Goal: Information Seeking & Learning: Learn about a topic

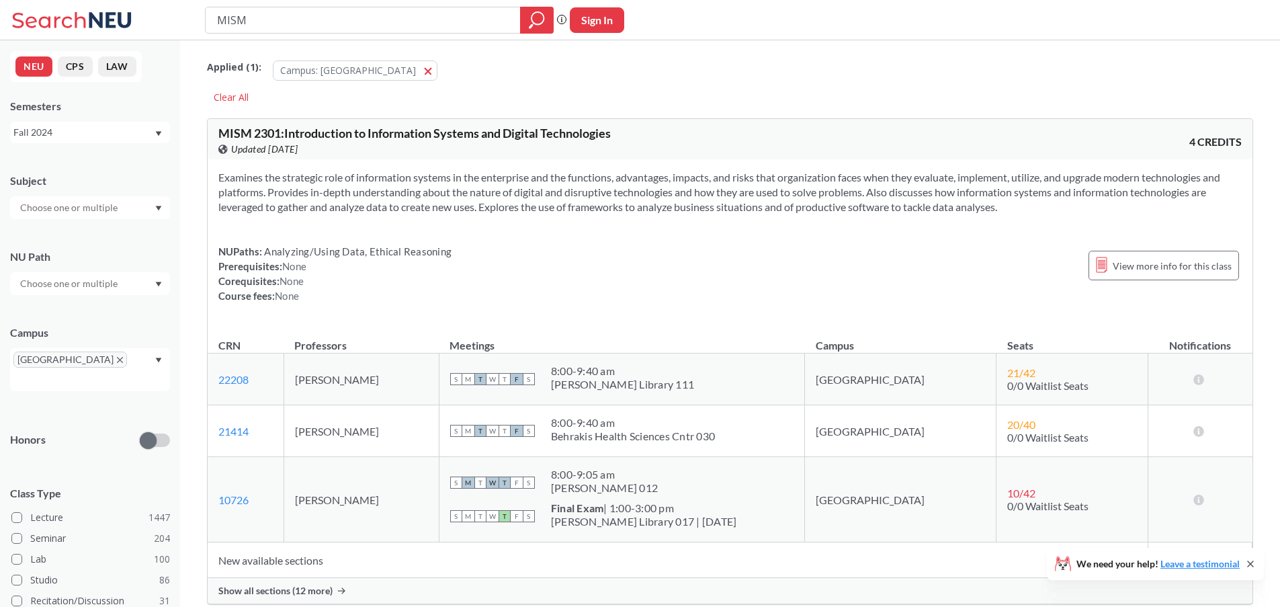
click at [468, 21] on input "MISM" at bounding box center [363, 20] width 295 height 23
drag, startPoint x: 356, startPoint y: 34, endPoint x: 192, endPoint y: 24, distance: 164.9
click at [192, 24] on div "MISM Phrase search guarantees the exact search appears in the results. Ex. If y…" at bounding box center [640, 20] width 1280 height 40
type input "GE 5100"
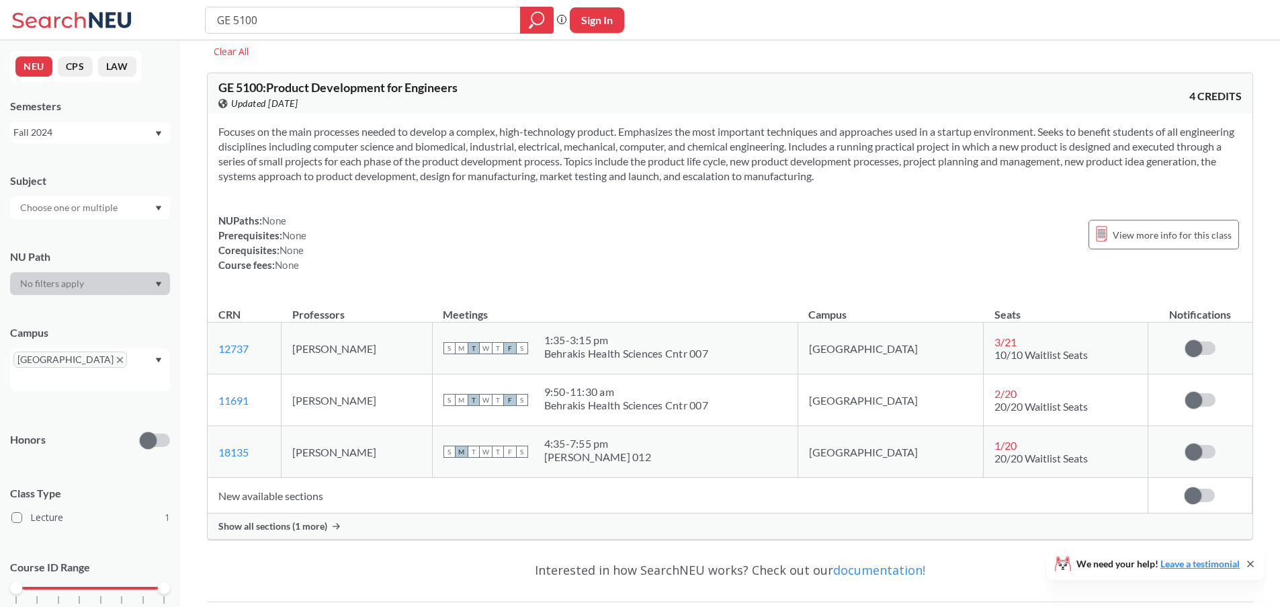
scroll to position [91, 0]
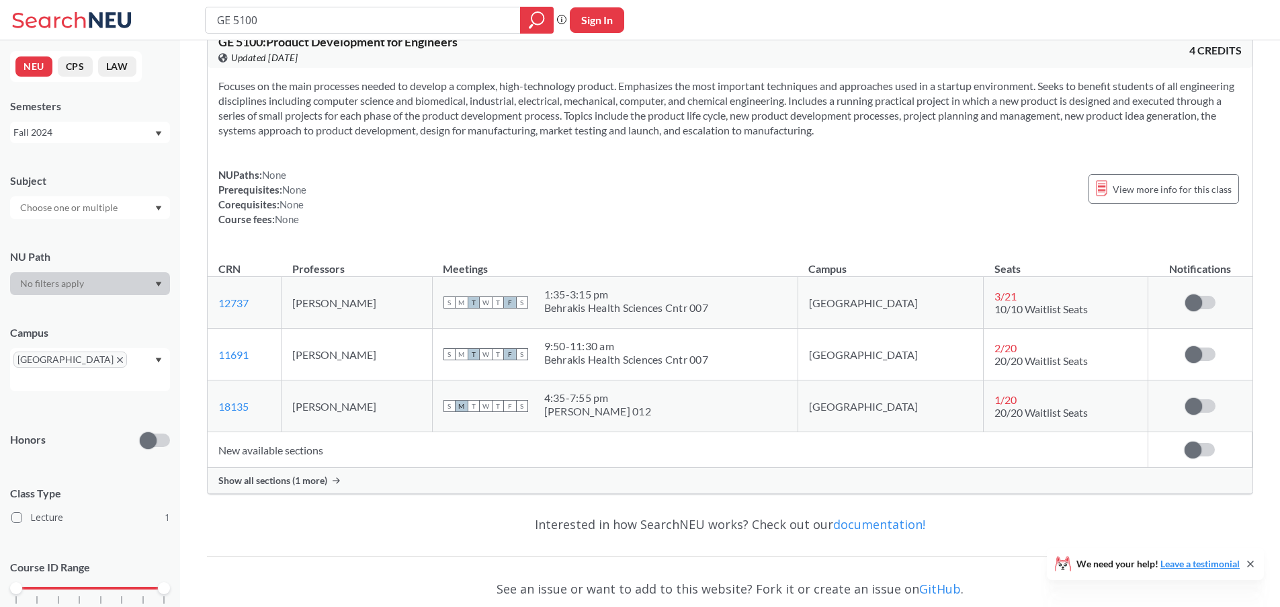
click at [569, 261] on th "Meetings" at bounding box center [615, 262] width 366 height 29
drag, startPoint x: 379, startPoint y: 305, endPoint x: 316, endPoint y: 293, distance: 64.3
click at [316, 293] on td "John Mulligan" at bounding box center [357, 303] width 151 height 52
copy td "John Mulligan"
drag, startPoint x: 403, startPoint y: 348, endPoint x: 303, endPoint y: 353, distance: 99.6
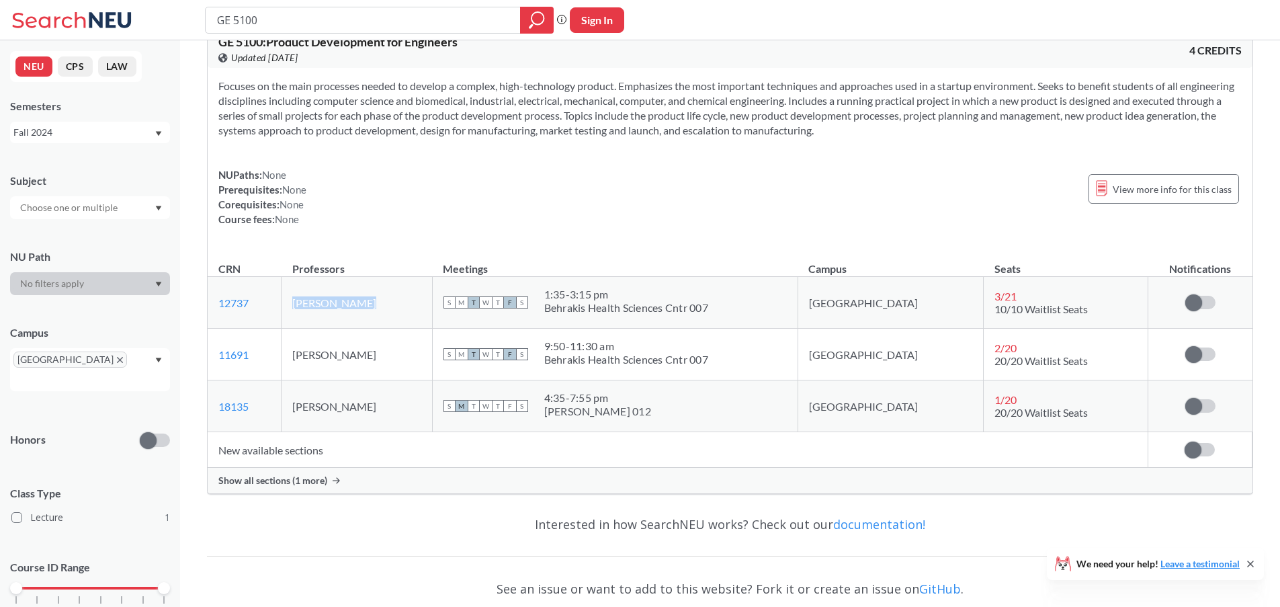
click at [303, 353] on td "Courtney Pfluger" at bounding box center [357, 355] width 151 height 52
copy td "Courtney Pfluger"
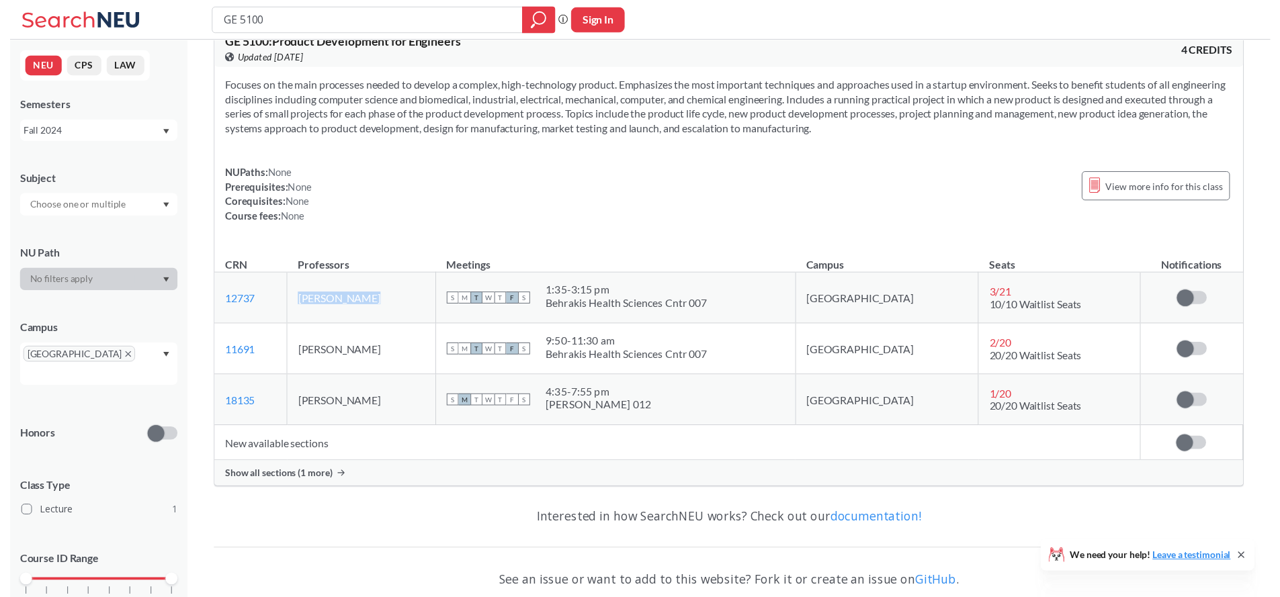
scroll to position [89, 0]
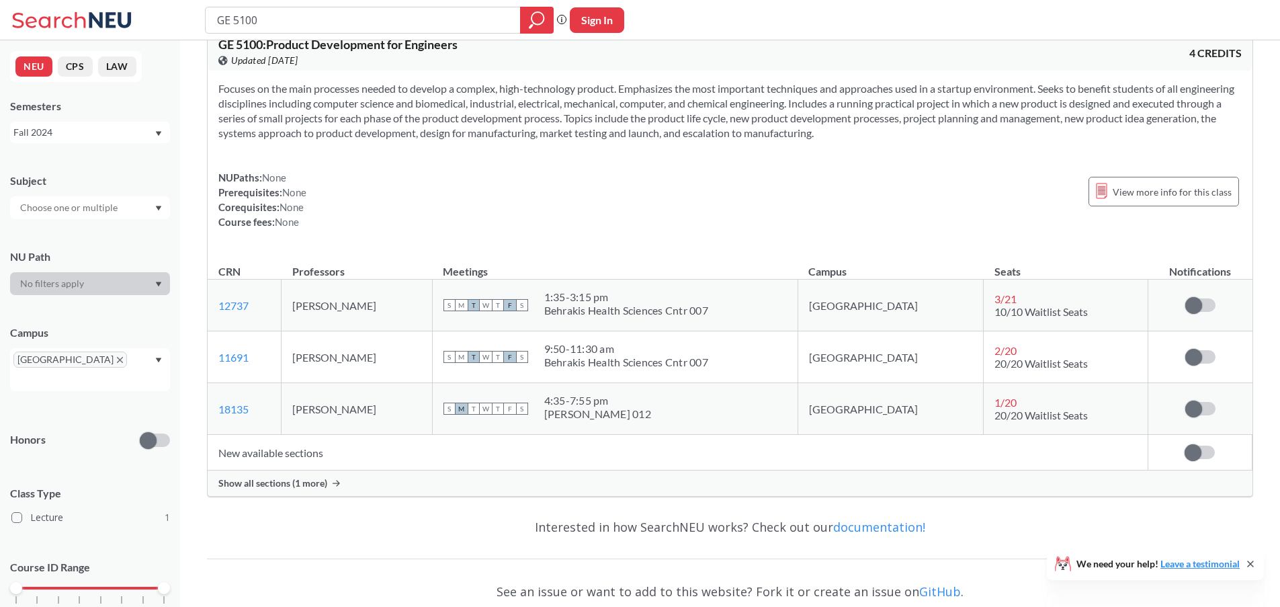
click at [385, 409] on td "Anahis Kechejian" at bounding box center [357, 409] width 151 height 52
drag, startPoint x: 370, startPoint y: 407, endPoint x: 312, endPoint y: 410, distance: 57.9
click at [311, 409] on td "Anahis Kechejian" at bounding box center [357, 409] width 151 height 52
copy td "Anahis Kechejian"
click at [293, 487] on span "Show all sections (1 more)" at bounding box center [272, 483] width 109 height 12
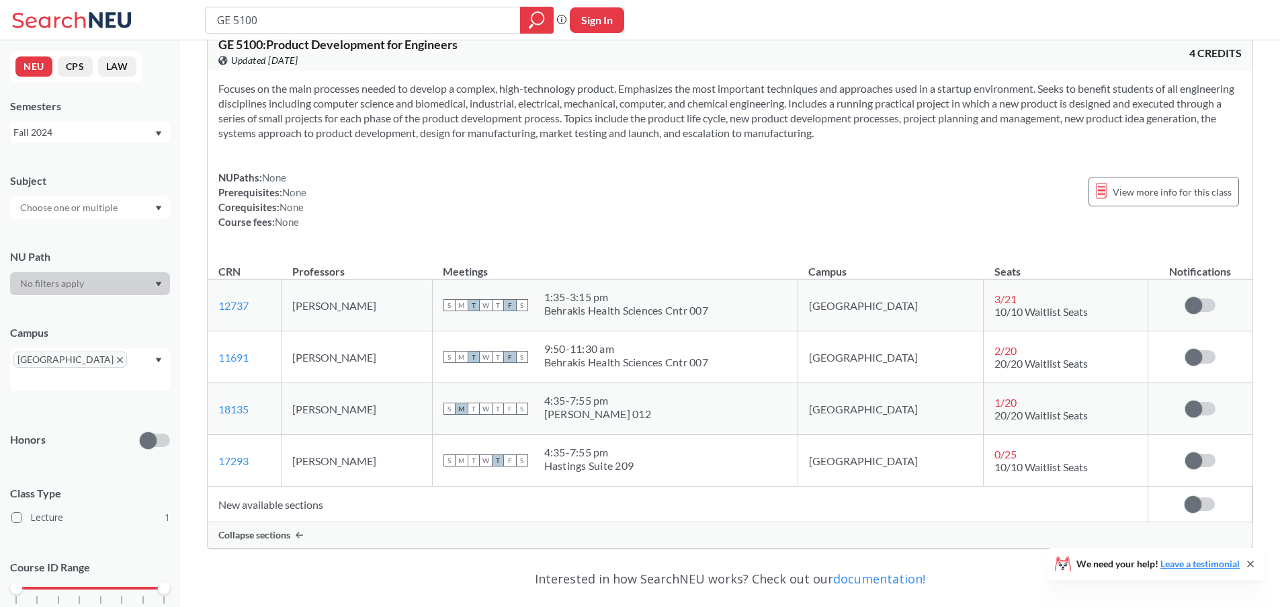
click at [499, 324] on td "S M T W T F S 1:35 - 3:15 pm Behrakis Health Sciences Cntr 007" at bounding box center [615, 306] width 366 height 52
click at [585, 188] on div "NUPaths: None Prerequisites: None Corequisites: None Course fees: None View mor…" at bounding box center [729, 199] width 1023 height 59
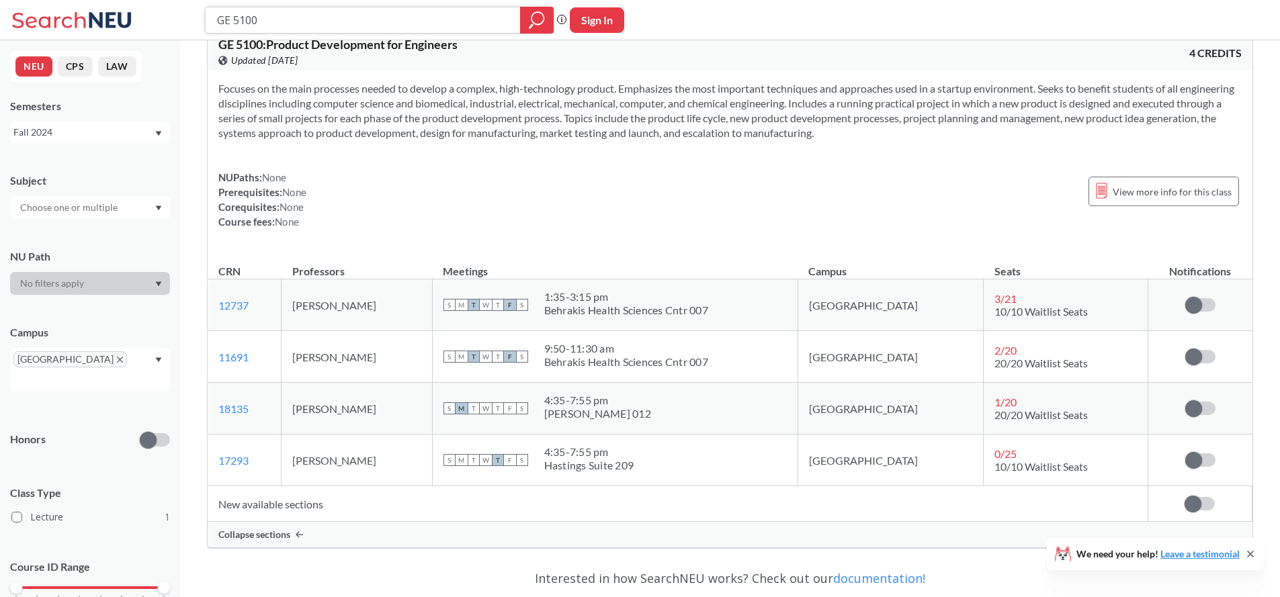
drag, startPoint x: 288, startPoint y: 23, endPoint x: 199, endPoint y: 17, distance: 88.9
click at [199, 17] on div "GE 5100 Phrase search guarantees the exact search appears in the results. Ex. I…" at bounding box center [640, 20] width 1280 height 40
type input "MISM"
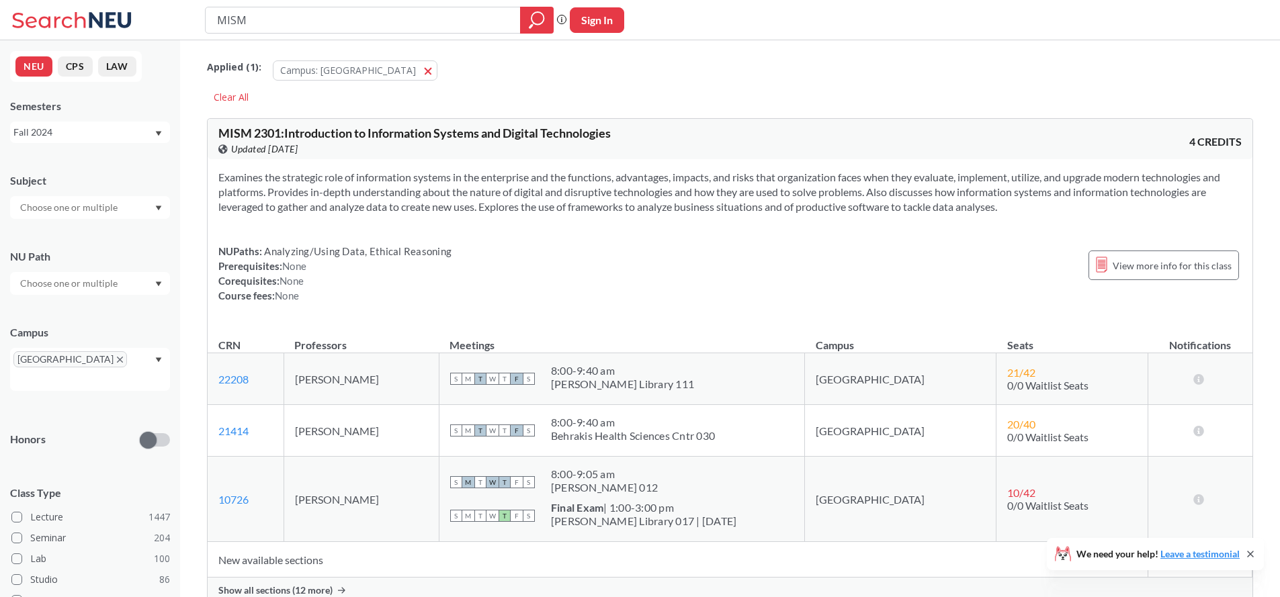
click at [447, 218] on div "Examines the strategic role of information systems in the enterprise and the fu…" at bounding box center [730, 241] width 1045 height 165
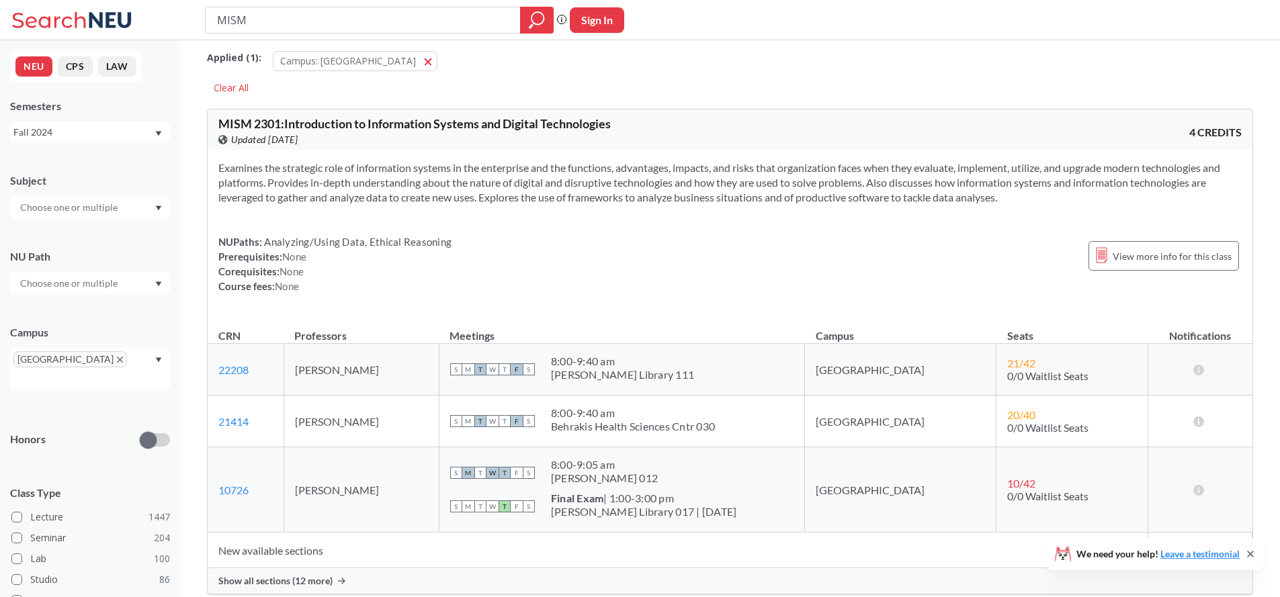
scroll to position [21, 0]
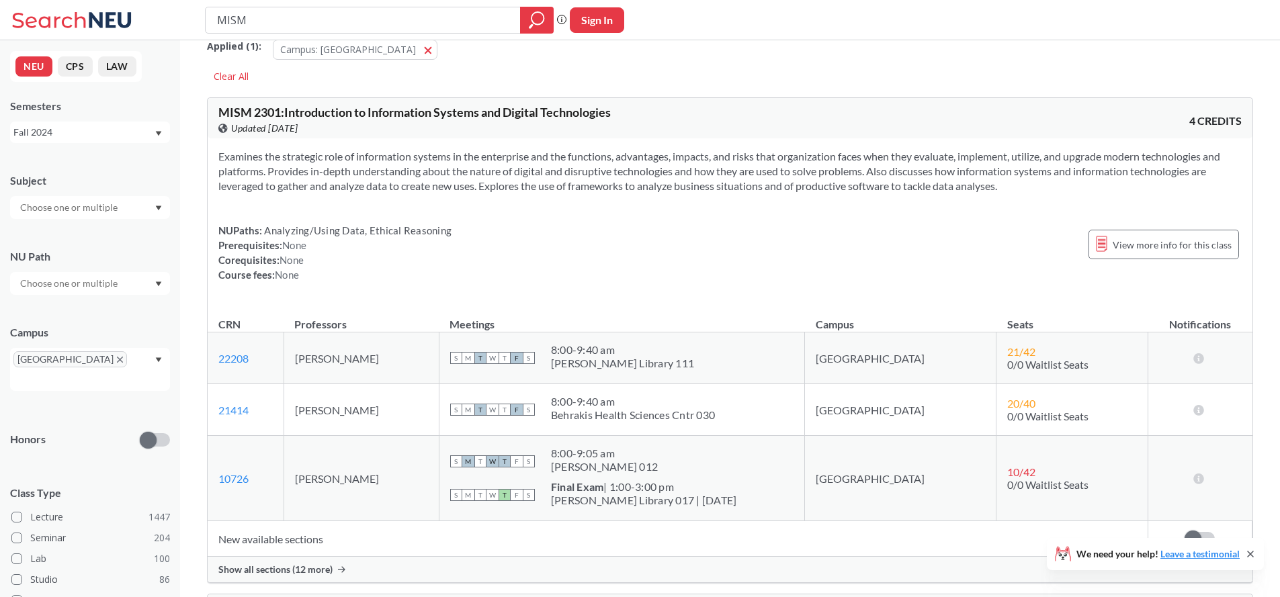
click at [294, 566] on span "Show all sections (12 more)" at bounding box center [275, 570] width 114 height 12
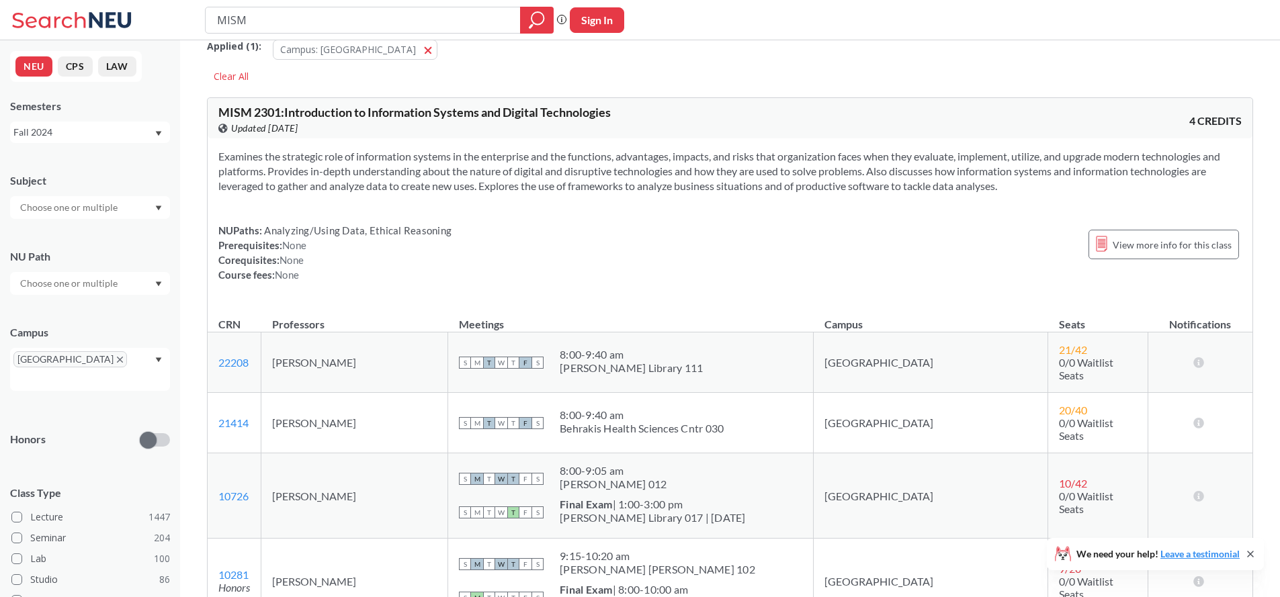
click at [538, 267] on div "NUPaths: Analyzing/Using Data, Ethical Reasoning Prerequisites: None Corequisit…" at bounding box center [729, 252] width 1023 height 59
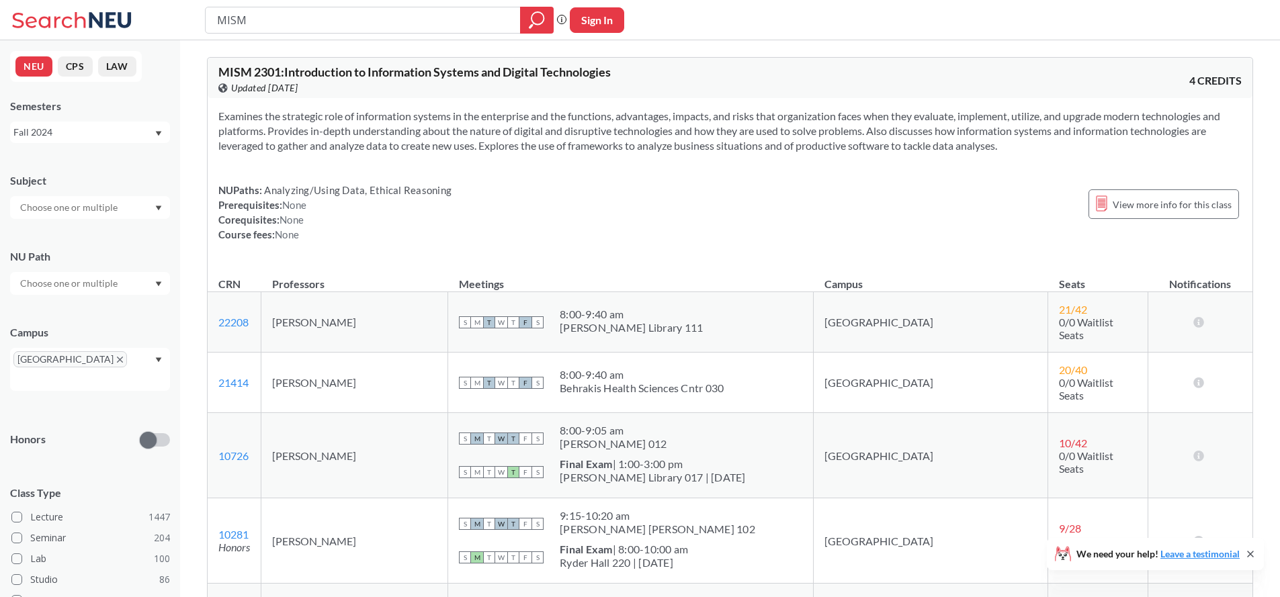
scroll to position [112, 0]
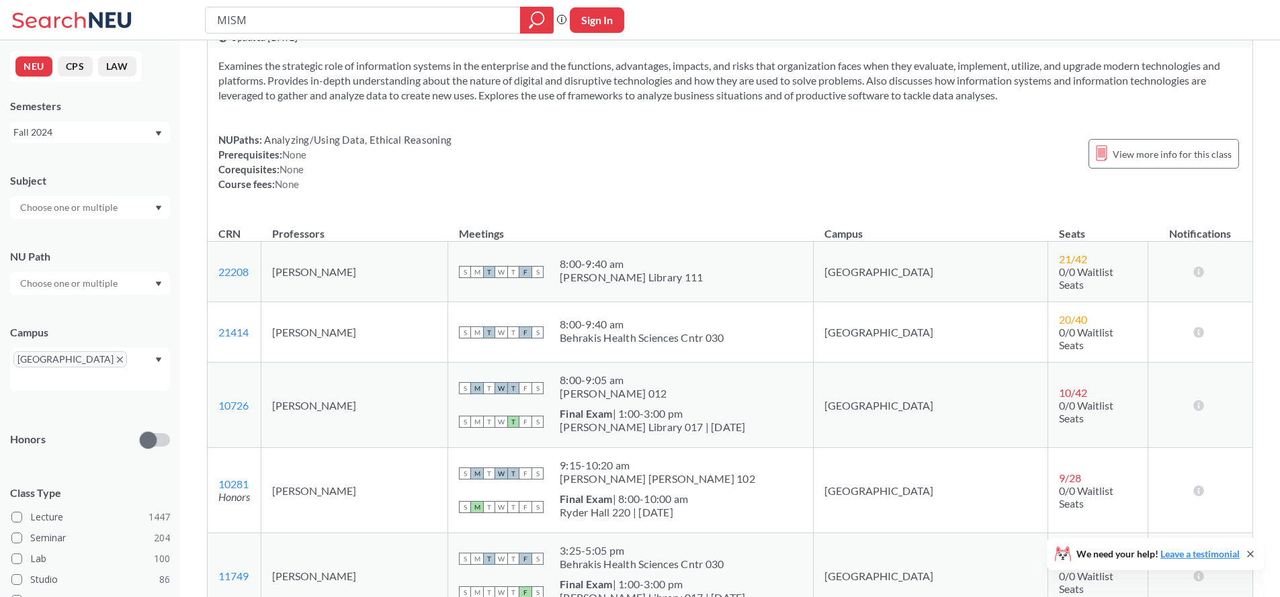
click at [429, 267] on td "Patrick Laughran" at bounding box center [354, 272] width 187 height 60
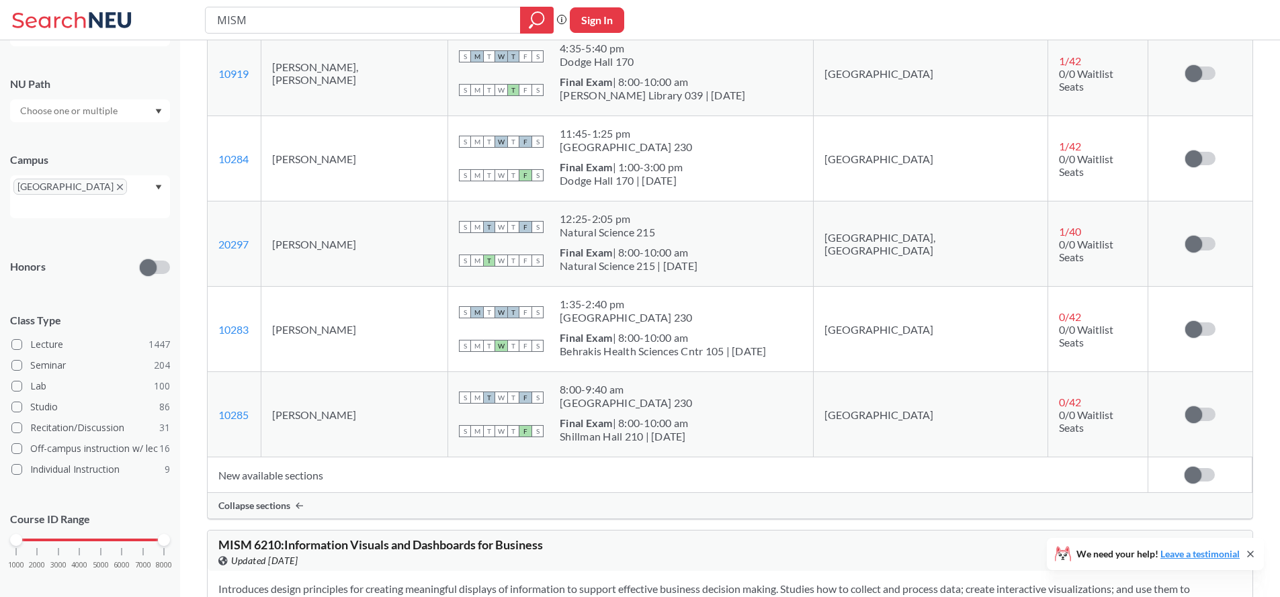
scroll to position [1125, 0]
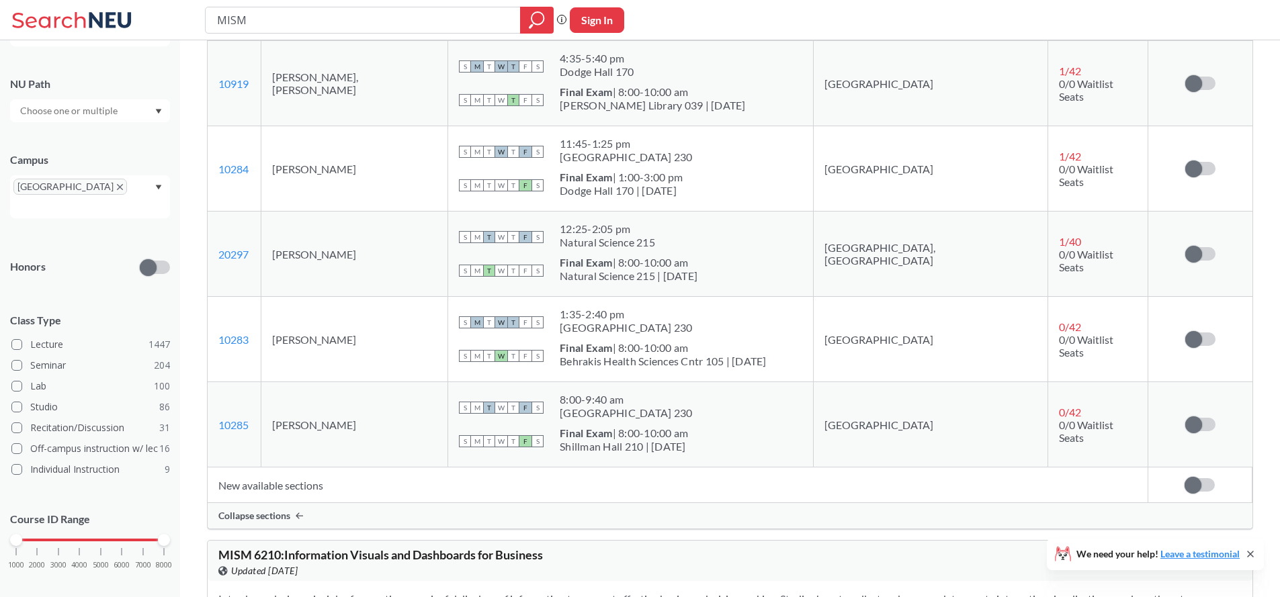
click at [403, 242] on td "Stephen Cognetta" at bounding box center [354, 254] width 187 height 85
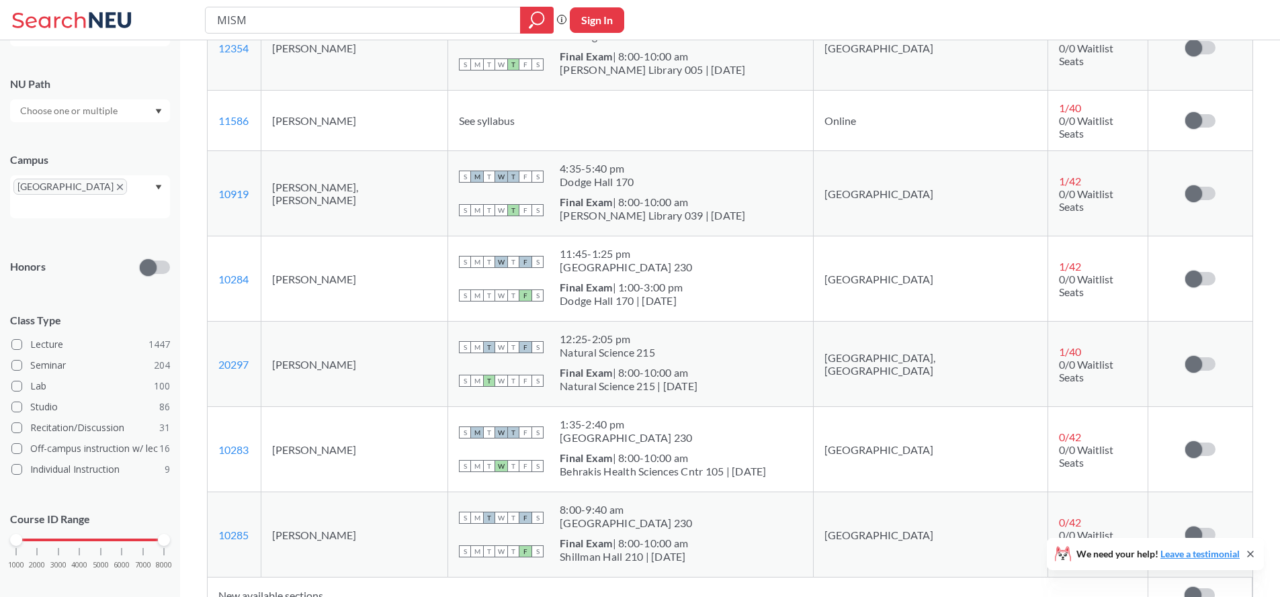
scroll to position [1013, 0]
click at [403, 241] on td "Manasvi Kumar" at bounding box center [354, 280] width 187 height 85
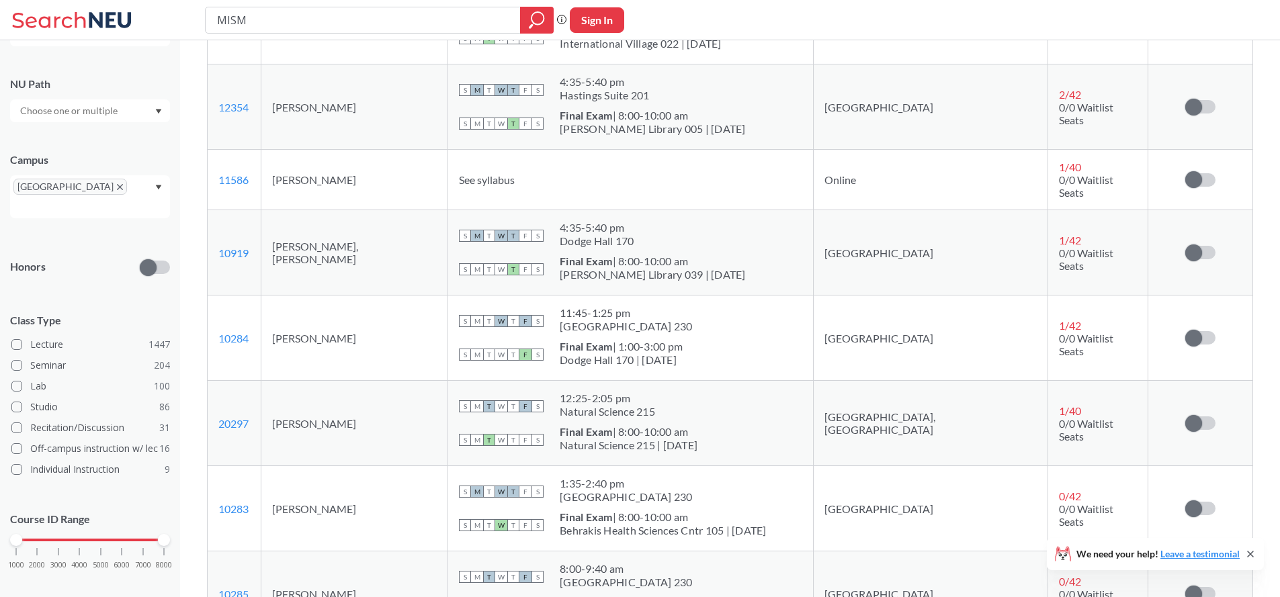
scroll to position [822, 0]
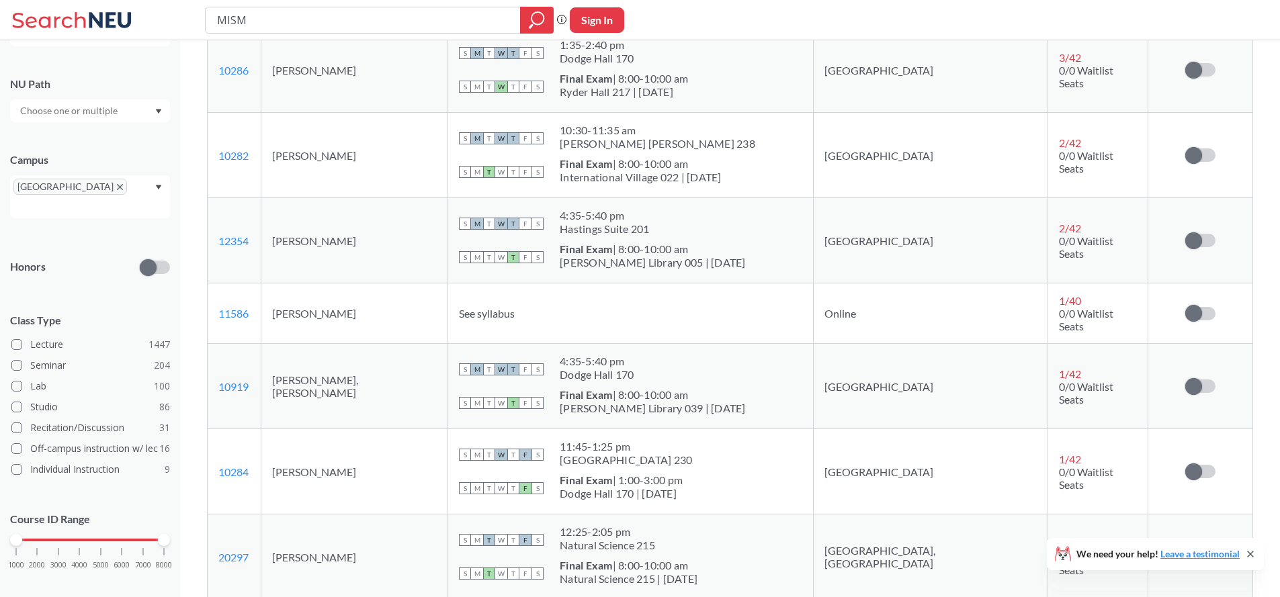
click at [402, 241] on td "Kevin Papadopoulos" at bounding box center [354, 240] width 187 height 85
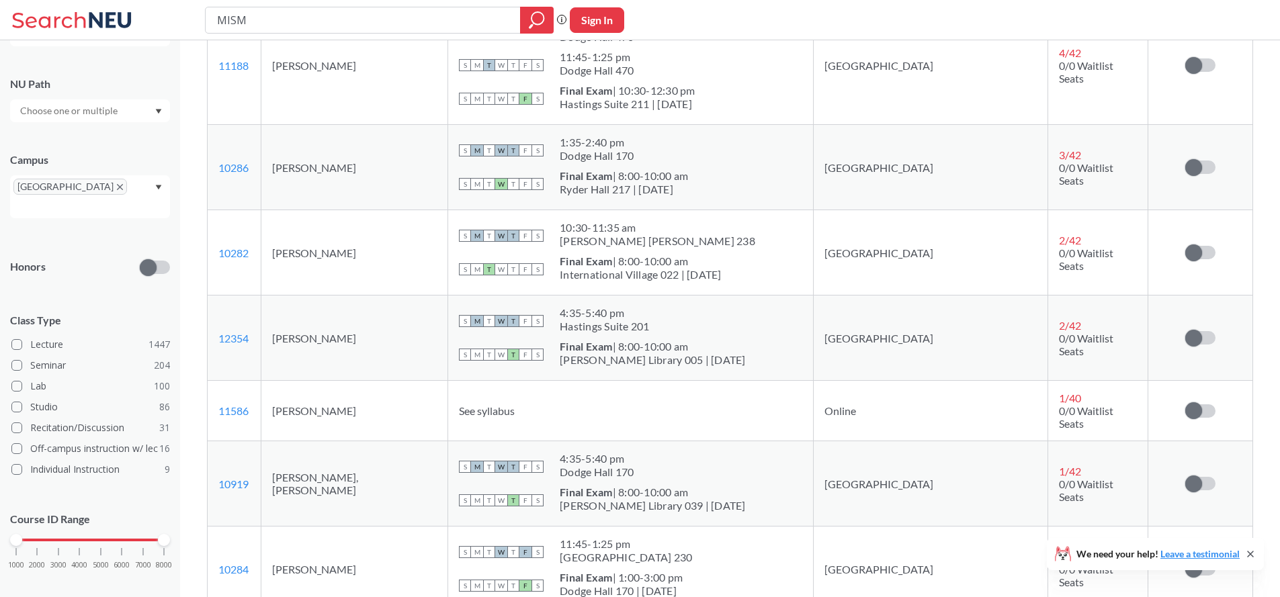
scroll to position [719, 0]
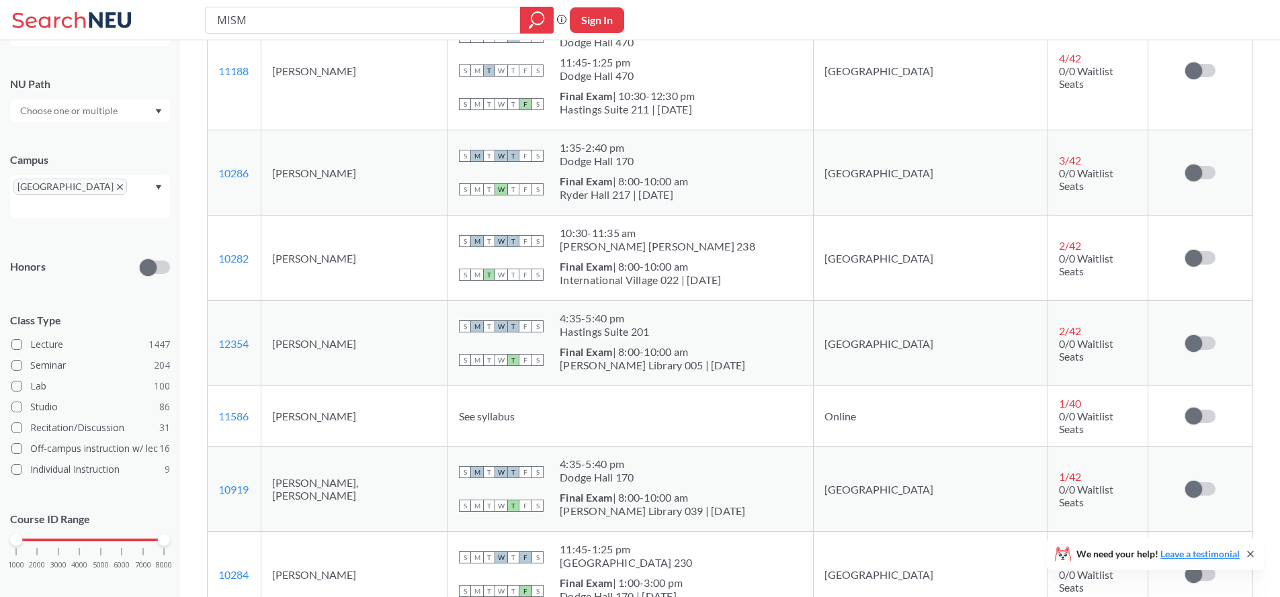
click at [402, 241] on td "Adenekan Dedeke" at bounding box center [354, 258] width 187 height 85
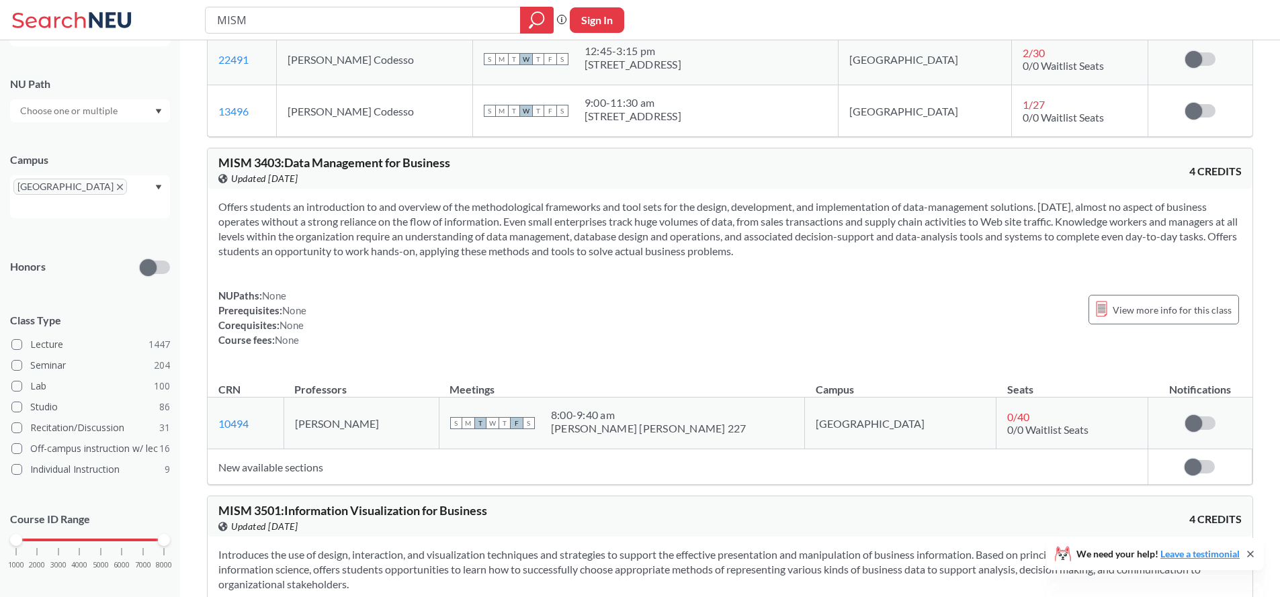
scroll to position [1894, 0]
drag, startPoint x: 379, startPoint y: 394, endPoint x: 327, endPoint y: 400, distance: 52.8
click at [326, 400] on td "Carol Lee" at bounding box center [361, 426] width 155 height 52
copy td "Carol Lee"
click at [431, 204] on section "Offers students an introduction to and overview of the methodological framework…" at bounding box center [729, 231] width 1023 height 59
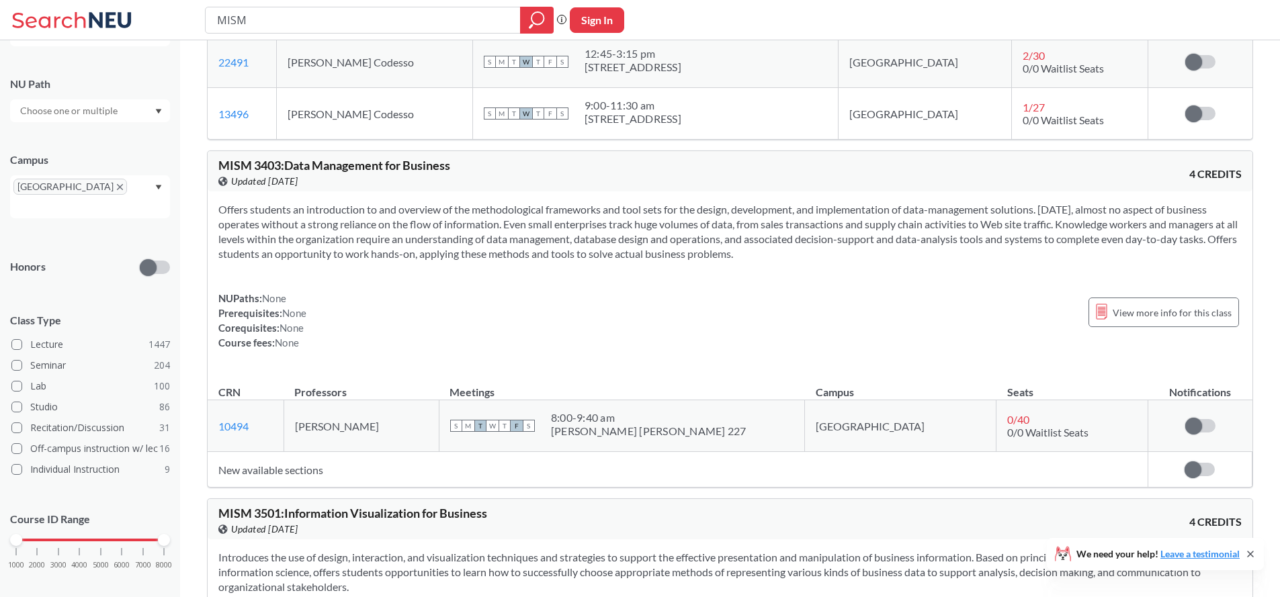
click at [431, 204] on section "Offers students an introduction to and overview of the methodological framework…" at bounding box center [729, 231] width 1023 height 59
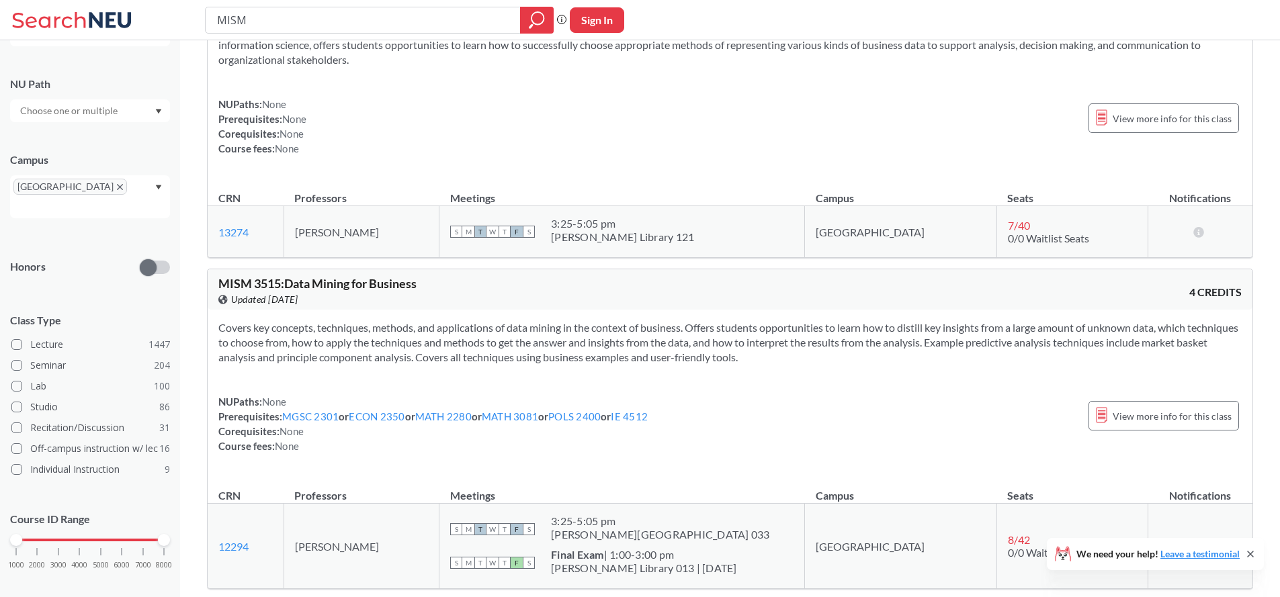
scroll to position [2426, 0]
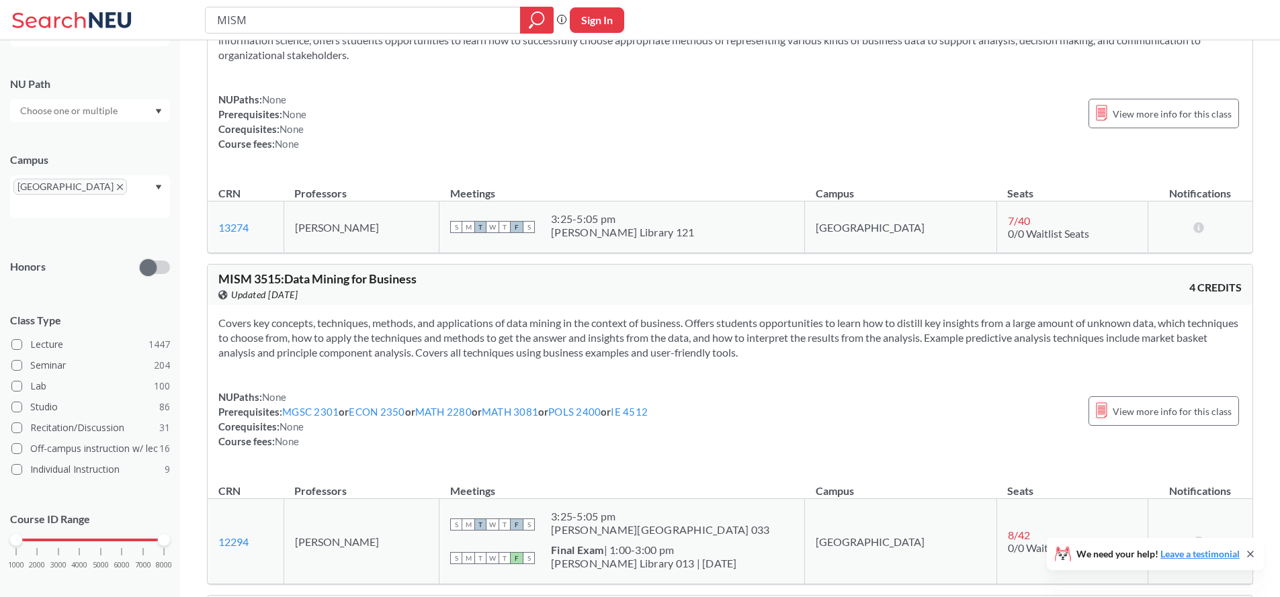
click at [723, 390] on div "NUPaths: None Prerequisites: MGSC 2301 or ECON 2350 or MATH 2280 or MATH 3081 o…" at bounding box center [729, 419] width 1023 height 59
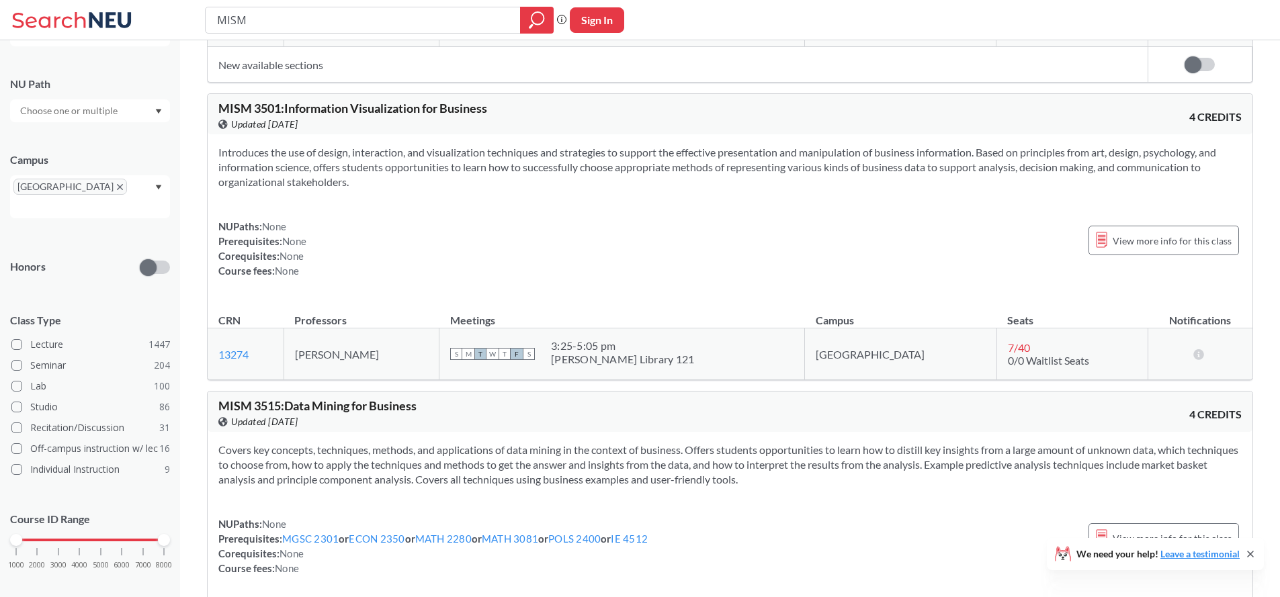
scroll to position [2234, 0]
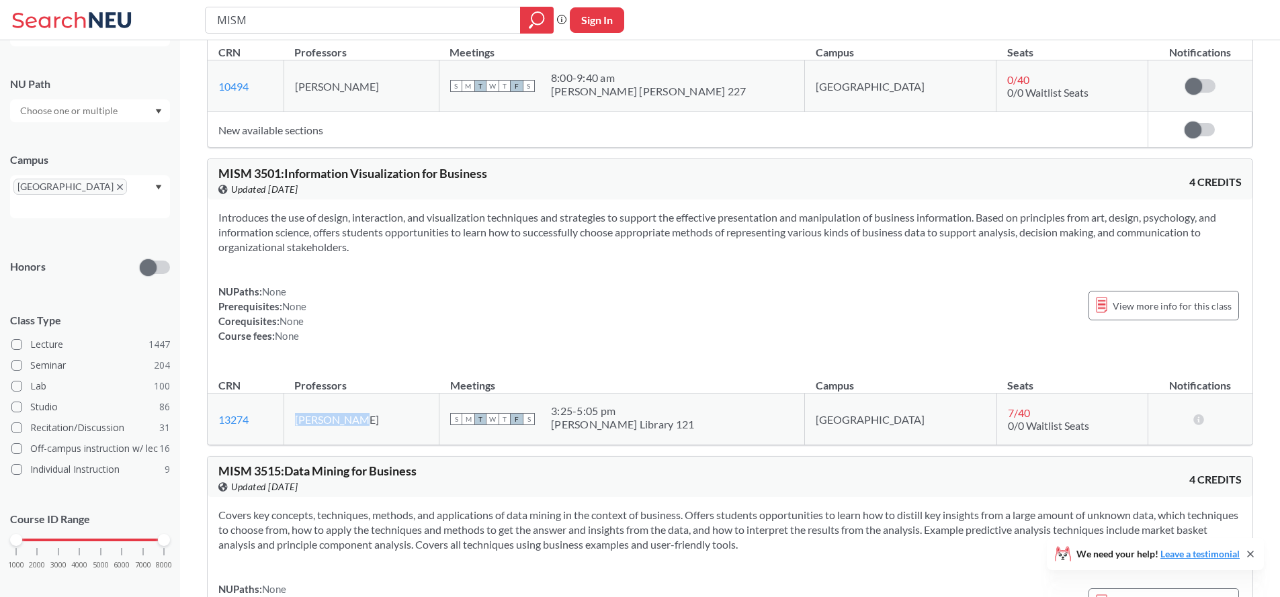
drag, startPoint x: 410, startPoint y: 390, endPoint x: 318, endPoint y: 392, distance: 92.1
click at [318, 394] on td "Eric Bogert" at bounding box center [361, 420] width 155 height 52
copy td "Eric Bogert"
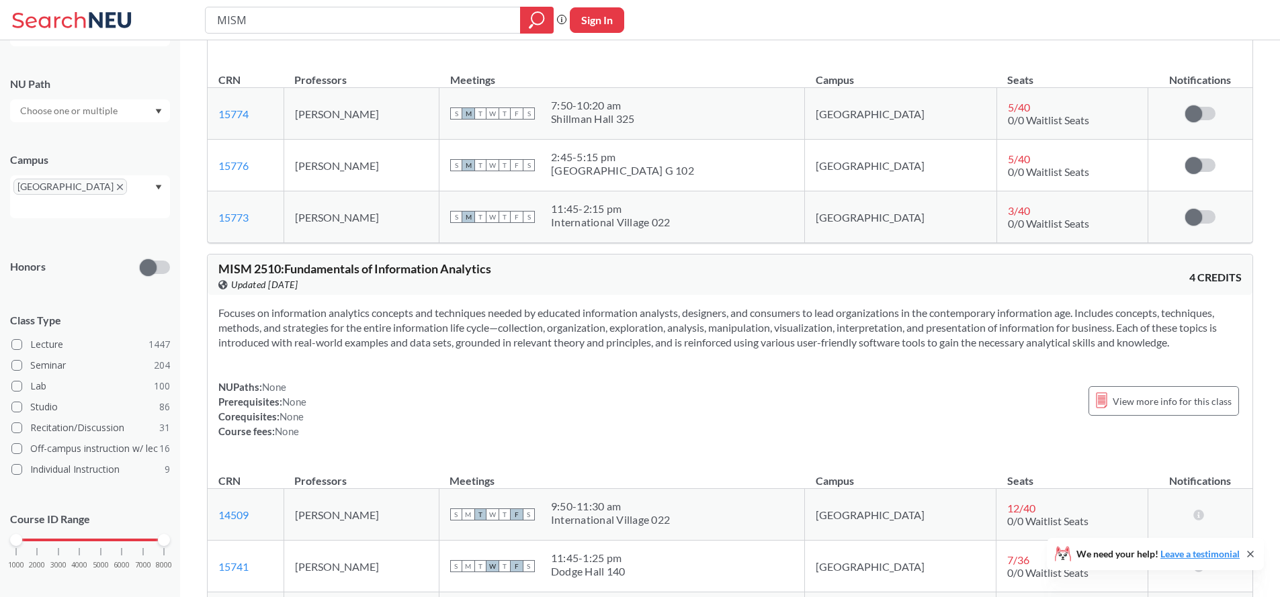
scroll to position [3752, 0]
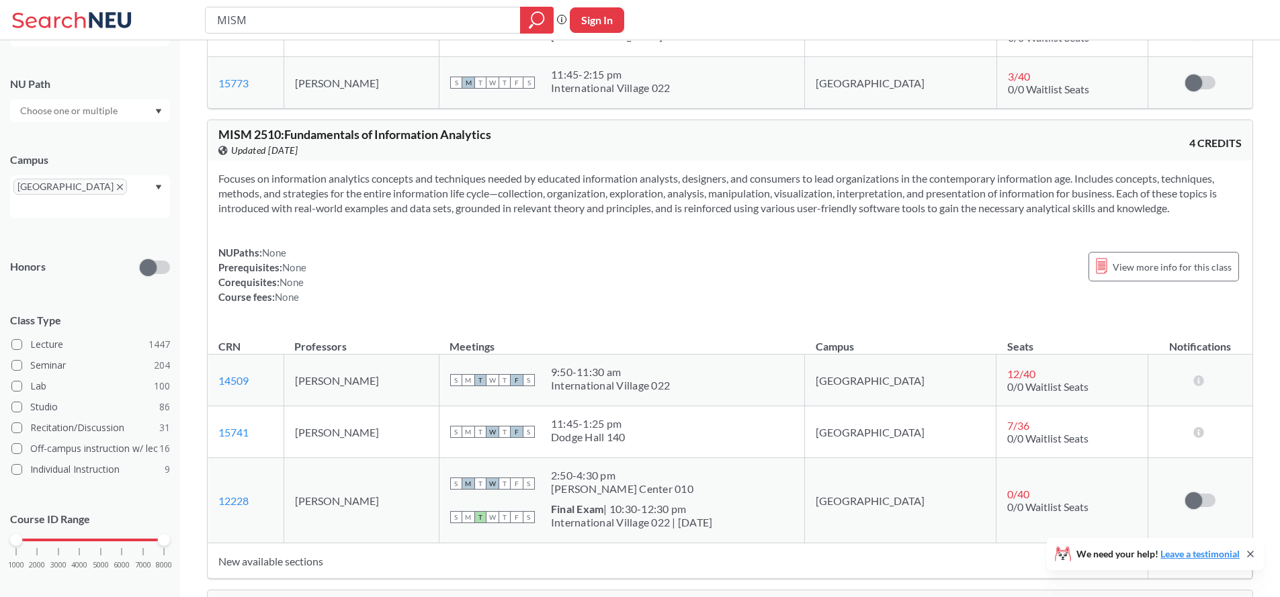
click at [407, 465] on td "Peter Tarasewich" at bounding box center [361, 500] width 155 height 85
copy td "Peter Tarasewich"
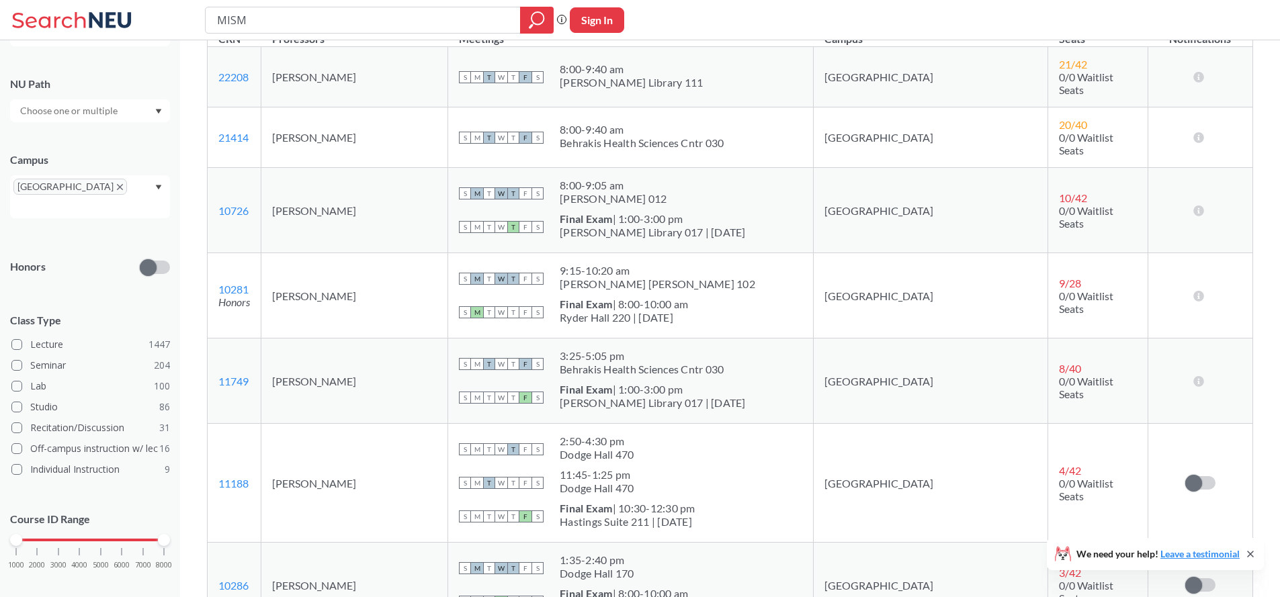
scroll to position [316, 0]
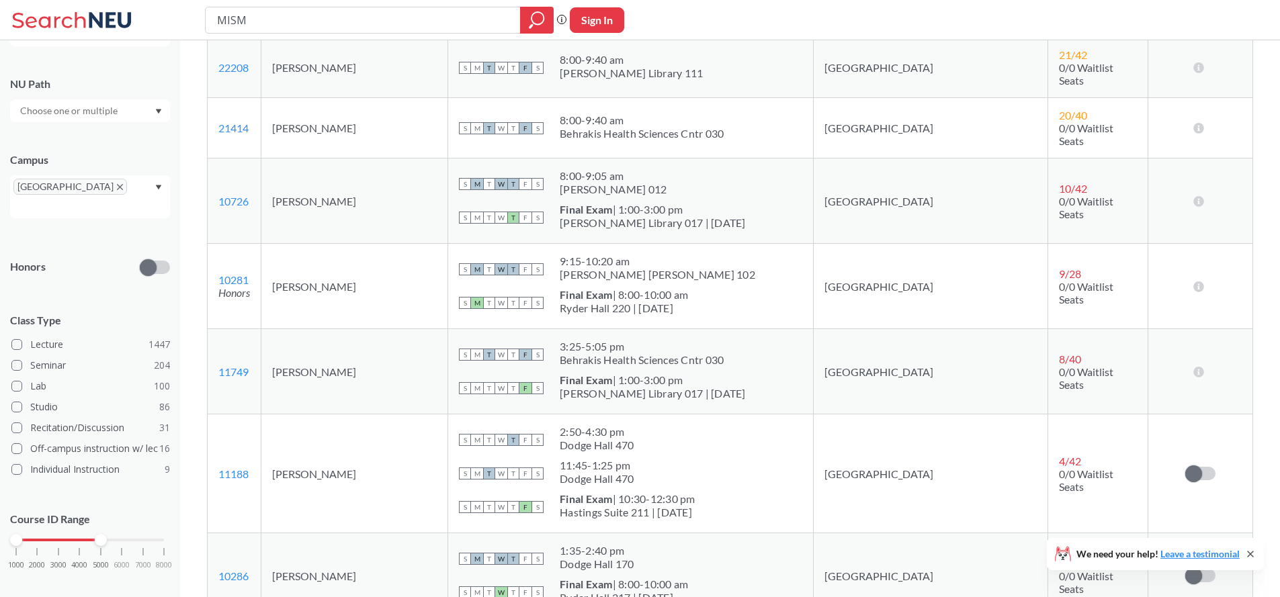
drag, startPoint x: 168, startPoint y: 525, endPoint x: 103, endPoint y: 534, distance: 65.0
click at [103, 536] on div "1000 2000 3000 4000 5000 6000 7000 8000" at bounding box center [90, 566] width 160 height 60
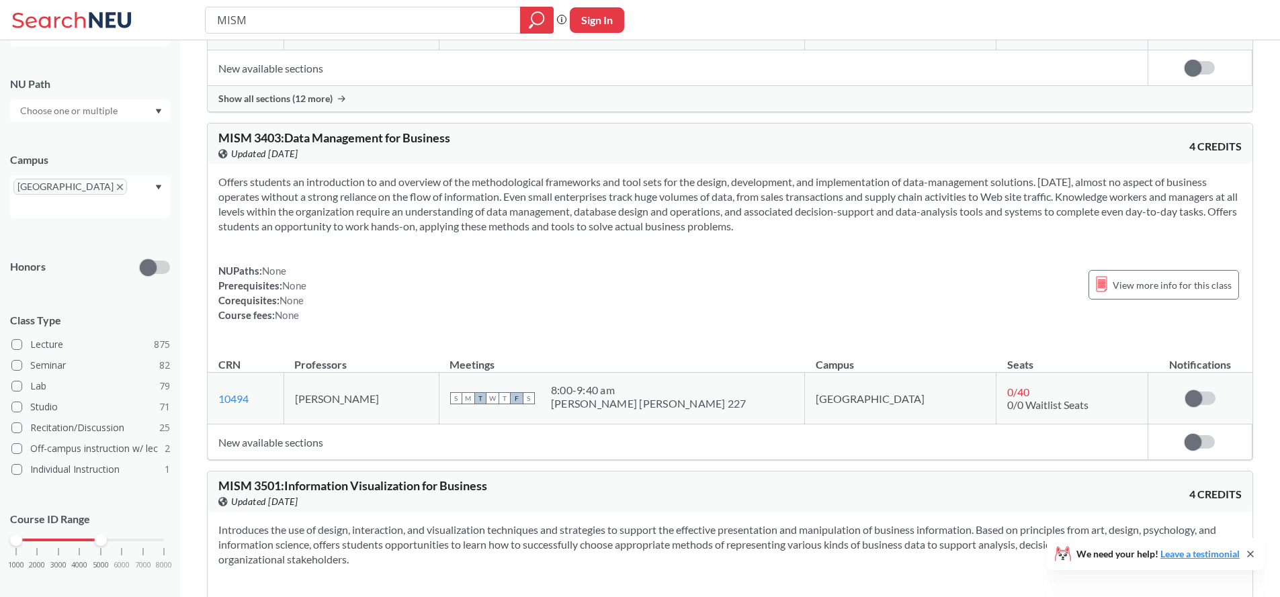
scroll to position [495, 0]
click at [489, 249] on div "Offers students an introduction to and overview of the methodological framework…" at bounding box center [730, 251] width 1045 height 180
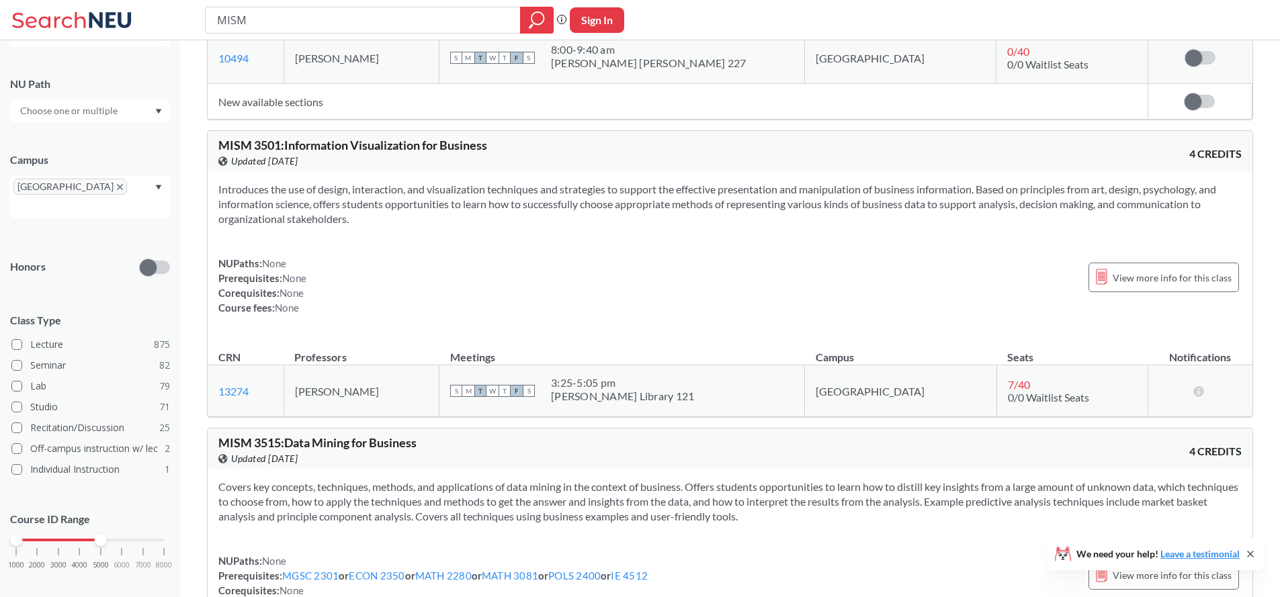
scroll to position [836, 0]
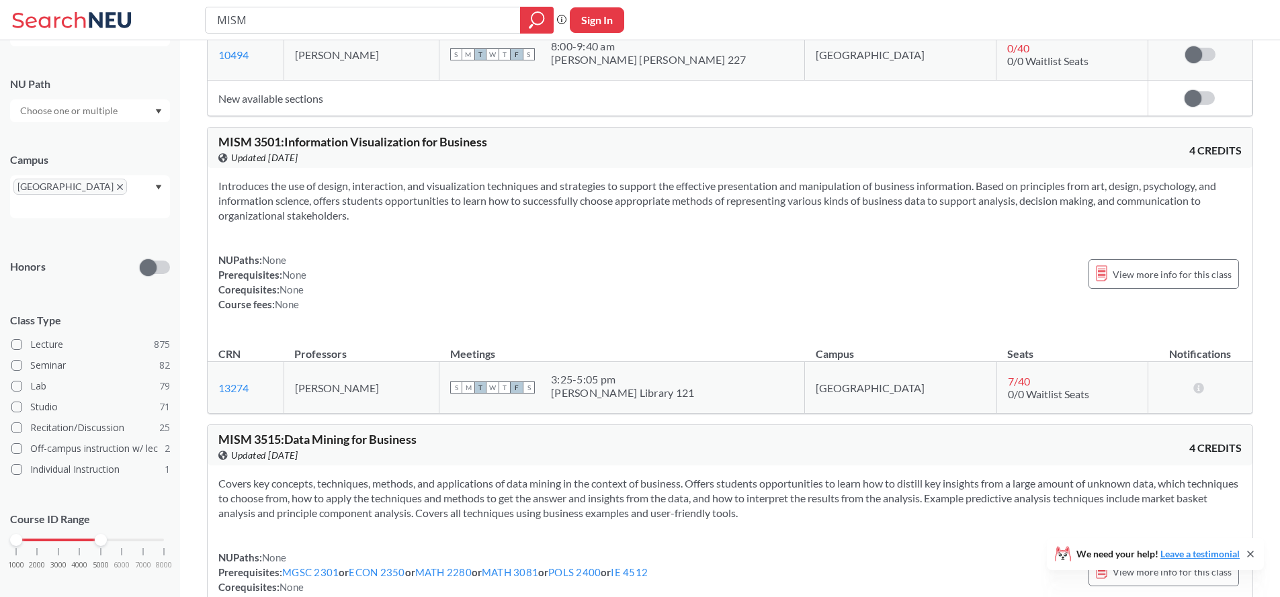
click at [671, 293] on div "NUPaths: None Prerequisites: None Corequisites: None Course fees: None View mor…" at bounding box center [729, 282] width 1023 height 59
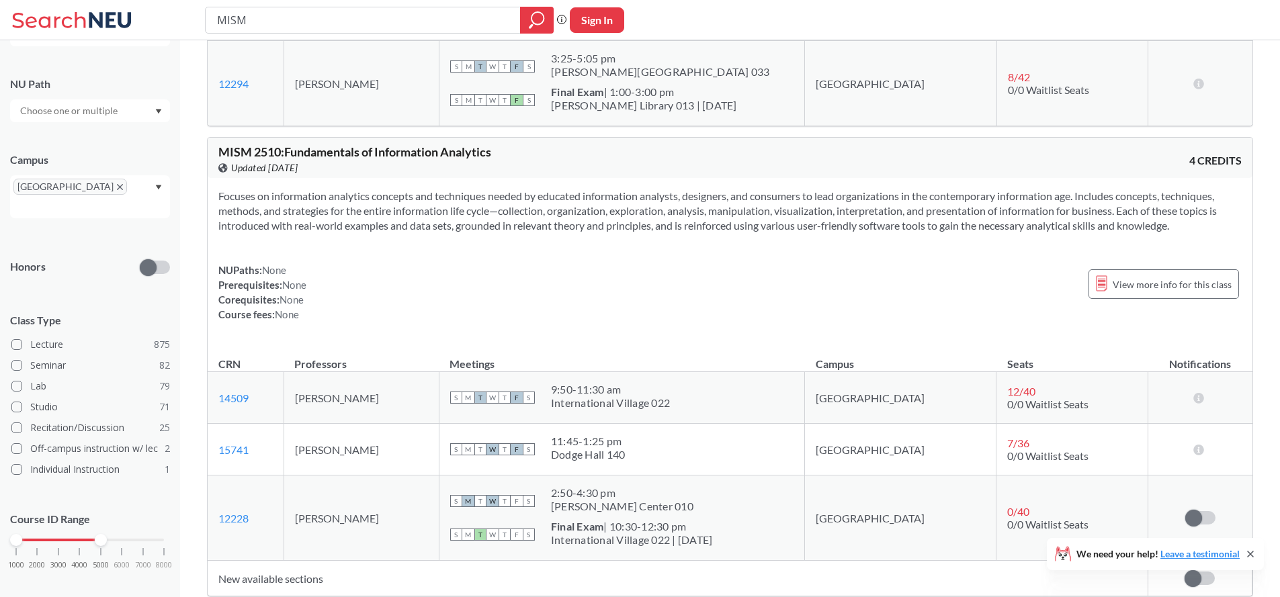
scroll to position [1455, 0]
click at [670, 298] on div "NUPaths: None Prerequisites: None Corequisites: None Course fees: None View mor…" at bounding box center [729, 291] width 1023 height 59
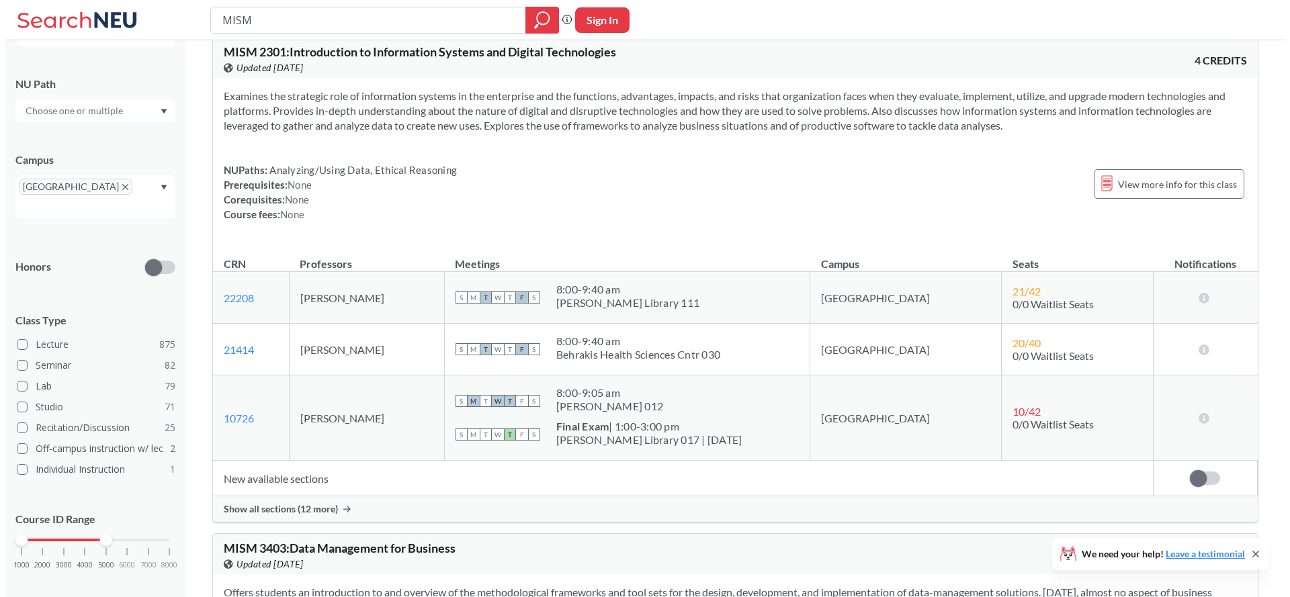
scroll to position [0, 0]
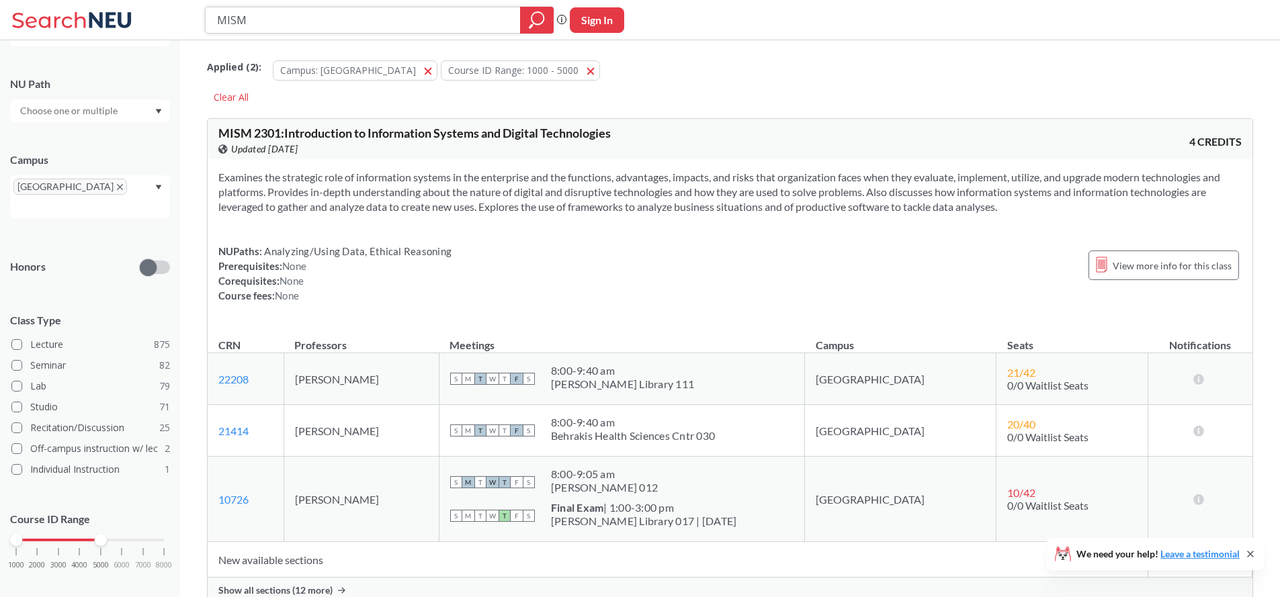
drag, startPoint x: 291, startPoint y: 25, endPoint x: 214, endPoint y: 19, distance: 76.8
click at [214, 19] on div "MISM" at bounding box center [379, 20] width 349 height 27
type input "M"
type input "MGMT"
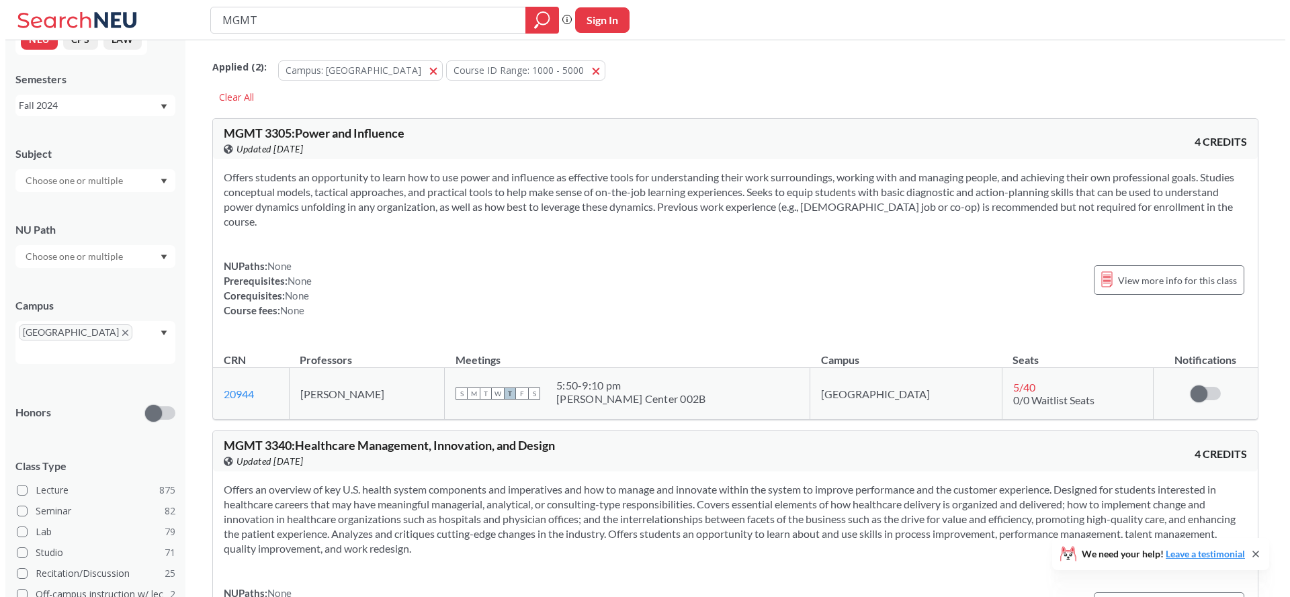
scroll to position [173, 0]
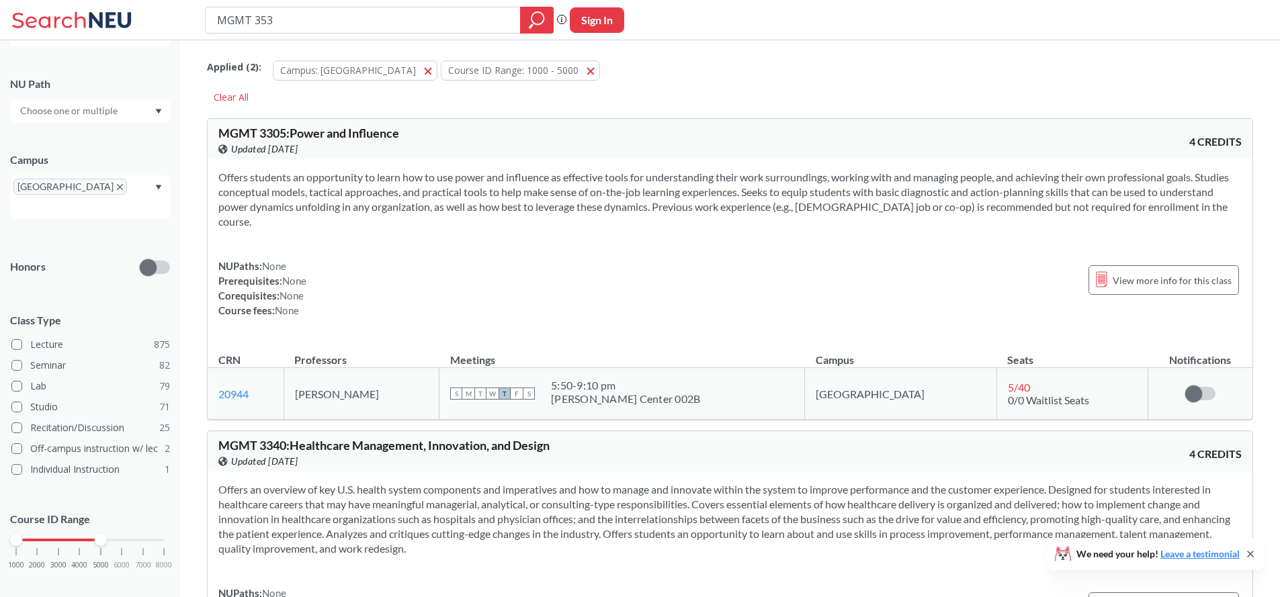
type input "MGMT 3530"
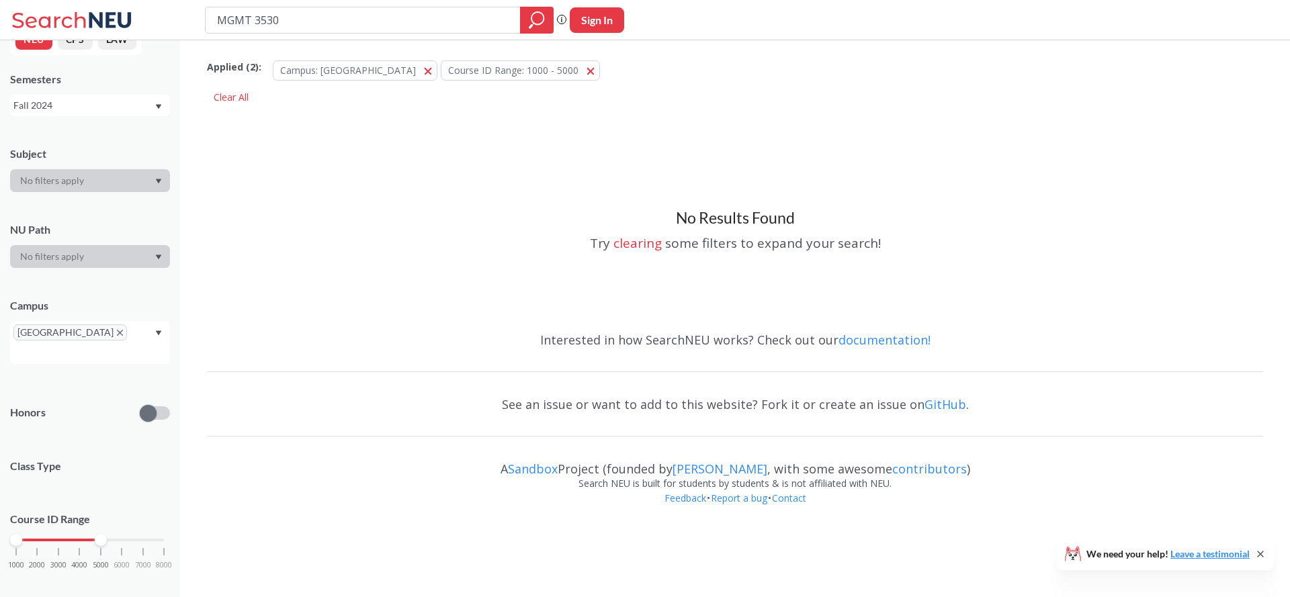
click at [495, 122] on div "No Results Found Try clearing some filters to expand your search!" at bounding box center [735, 214] width 1056 height 213
click at [448, 13] on input "MGMT 3530" at bounding box center [363, 20] width 295 height 23
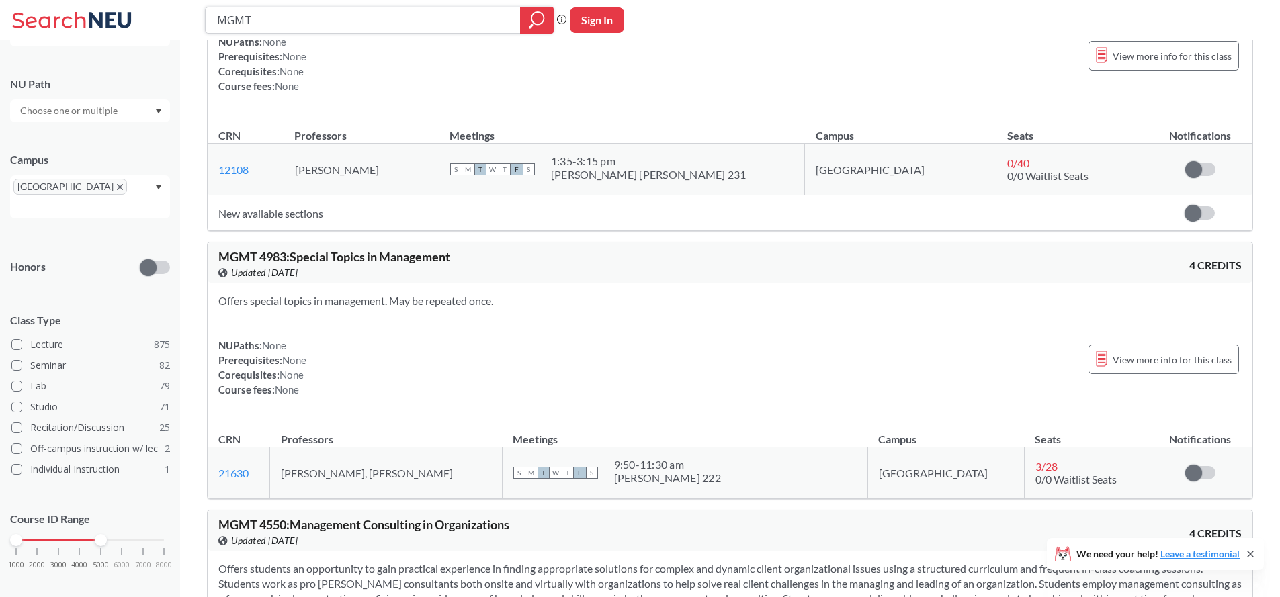
scroll to position [870, 0]
click at [527, 291] on div "Offers special topics in management. May be repeated once. NUPaths: None Prereq…" at bounding box center [730, 350] width 1045 height 136
click at [296, 22] on input "MGMT" at bounding box center [363, 20] width 295 height 23
type input "M"
drag, startPoint x: 328, startPoint y: 32, endPoint x: 86, endPoint y: -3, distance: 244.4
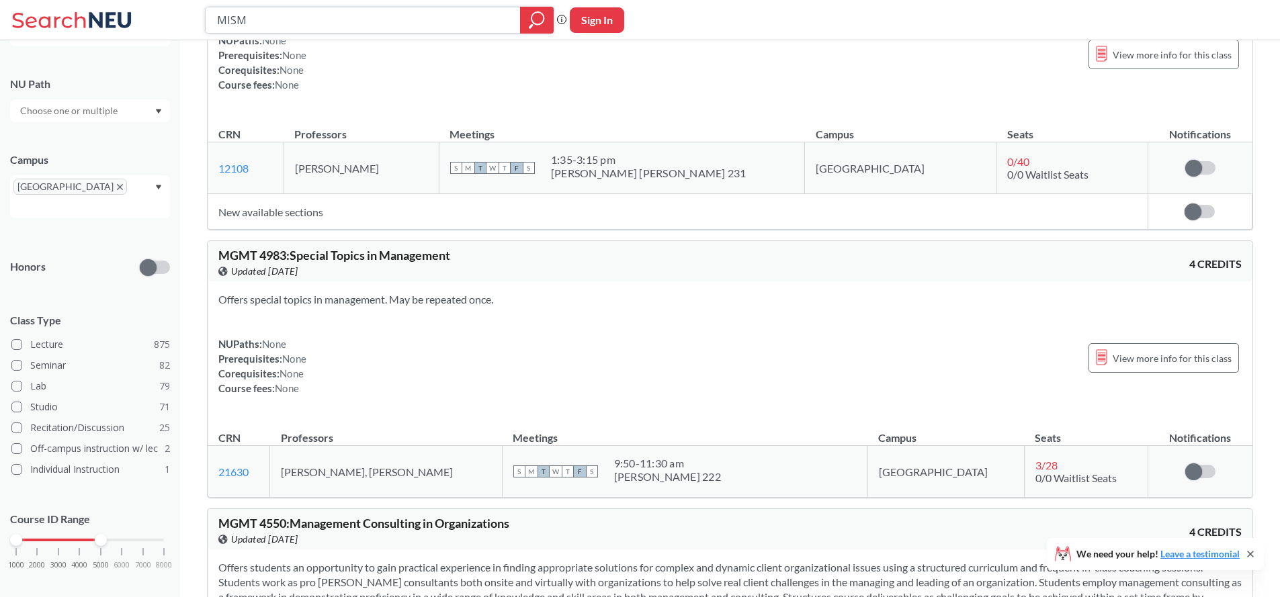
type input "FINA"
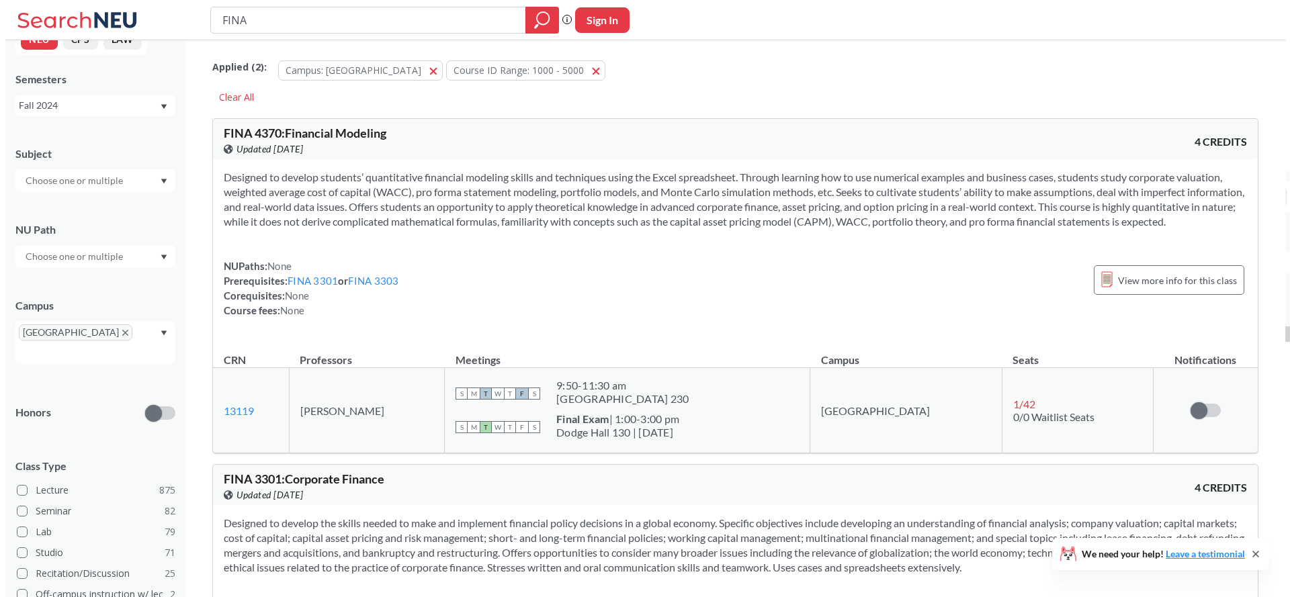
scroll to position [173, 0]
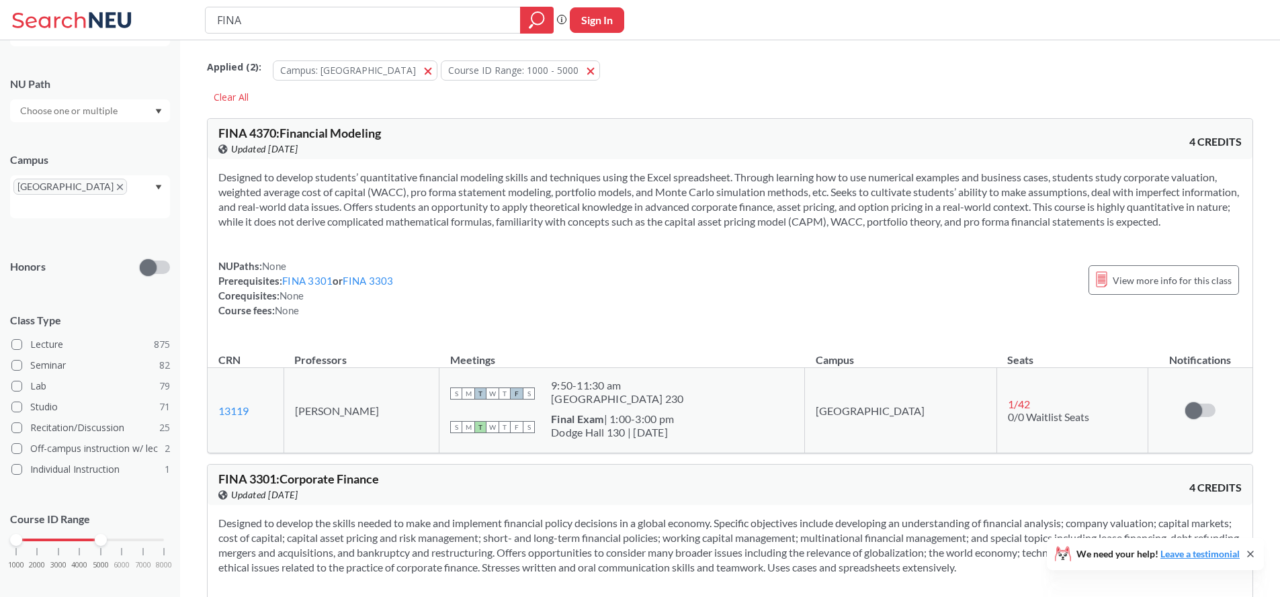
click at [1086, 505] on div "FINA 3301 : Corporate Finance View this course on Banner. Updated 5 months ago …" at bounding box center [730, 485] width 1045 height 40
click at [542, 22] on icon "magnifying glass" at bounding box center [538, 18] width 12 height 12
click at [461, 314] on div "NUPaths: None Prerequisites: FINA 3301 or FINA 3303 Corequisites: None Course f…" at bounding box center [729, 288] width 1023 height 59
click at [595, 74] on span "button" at bounding box center [595, 70] width 0 height 13
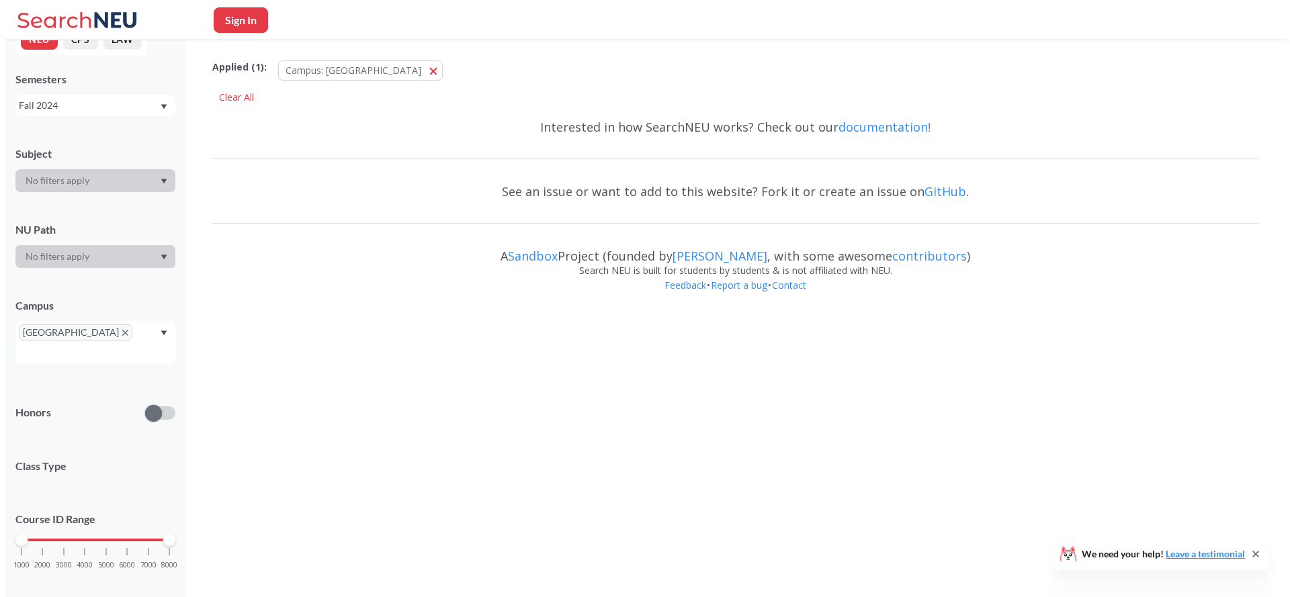
scroll to position [173, 0]
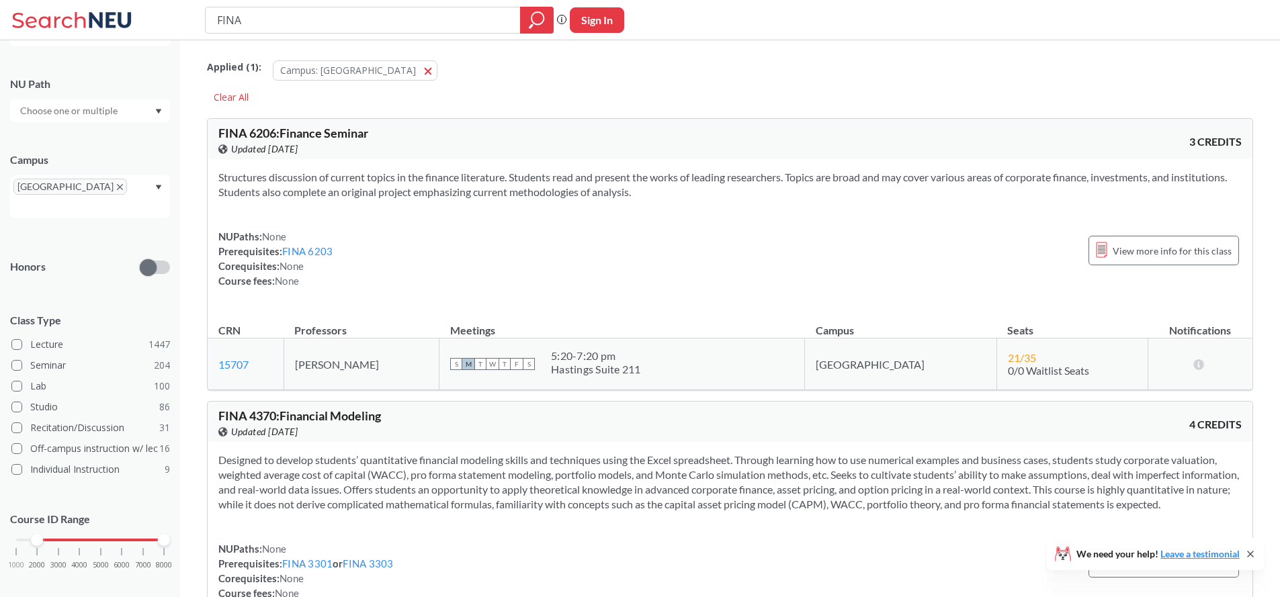
click at [40, 536] on div "1000 2000 3000 4000 5000 6000 7000 8000" at bounding box center [90, 566] width 160 height 60
drag, startPoint x: 164, startPoint y: 528, endPoint x: 112, endPoint y: 529, distance: 51.7
click at [112, 536] on div "1000 2000 3000 4000 5000 6000 7000 8000" at bounding box center [90, 540] width 148 height 9
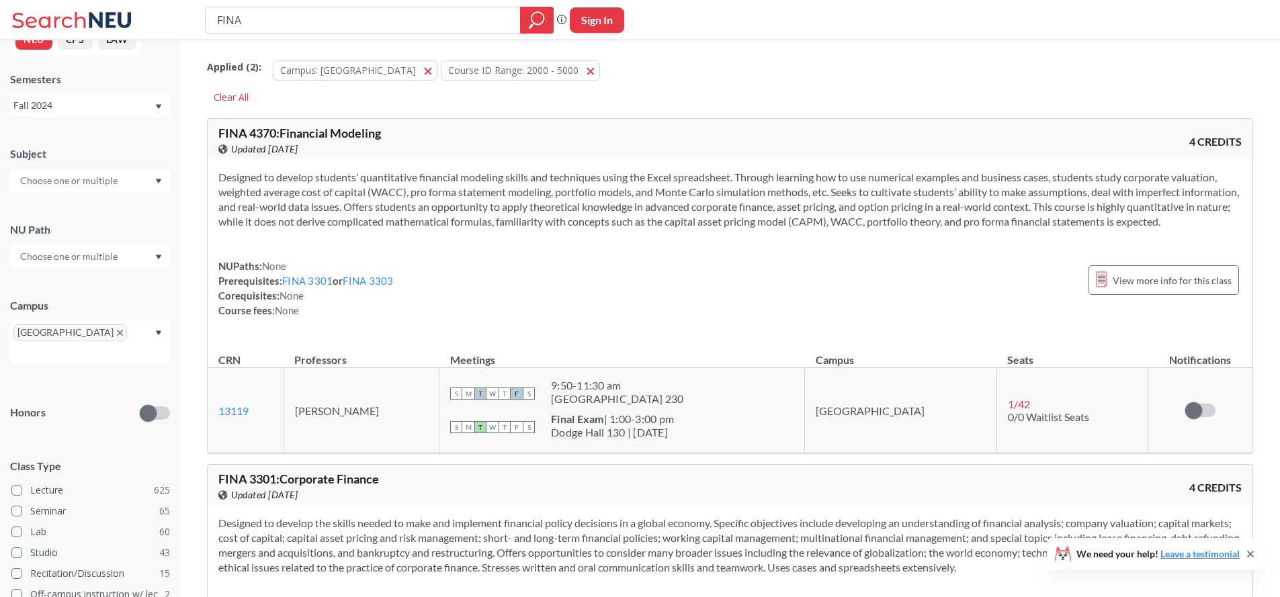
scroll to position [173, 0]
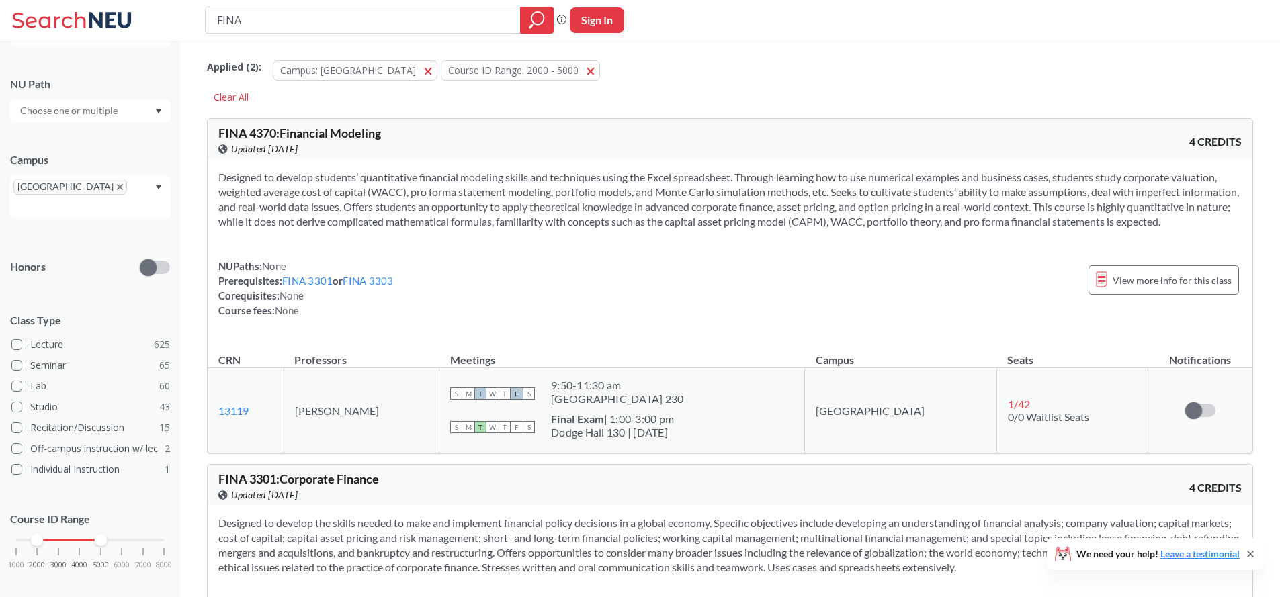
click at [722, 103] on div "Applied ( 2 ): Campus: Boston Boston Course ID Range: 2000 - 5000 2000 - 5000 C…" at bounding box center [730, 77] width 1046 height 60
drag, startPoint x: 405, startPoint y: 436, endPoint x: 380, endPoint y: 358, distance: 82.0
click at [312, 426] on td "Vincent Campasano" at bounding box center [361, 410] width 155 height 85
copy td "Vincent Campasano"
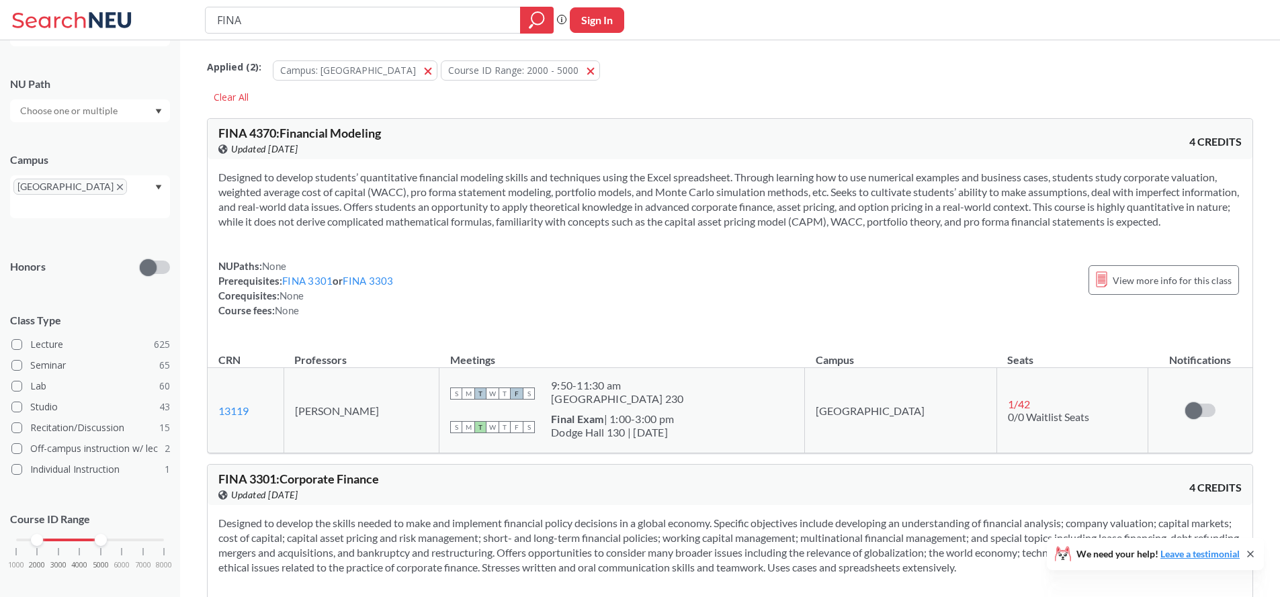
click at [487, 166] on div "Designed to develop students’ quantitative financial modeling skills and techni…" at bounding box center [730, 249] width 1045 height 180
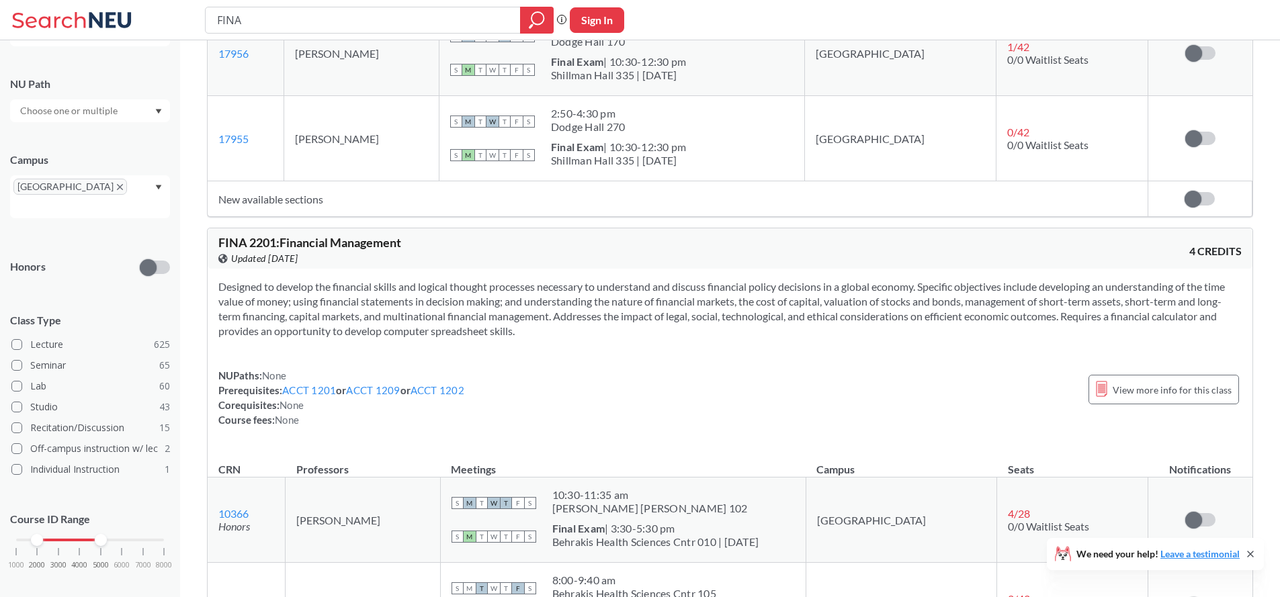
scroll to position [1318, 0]
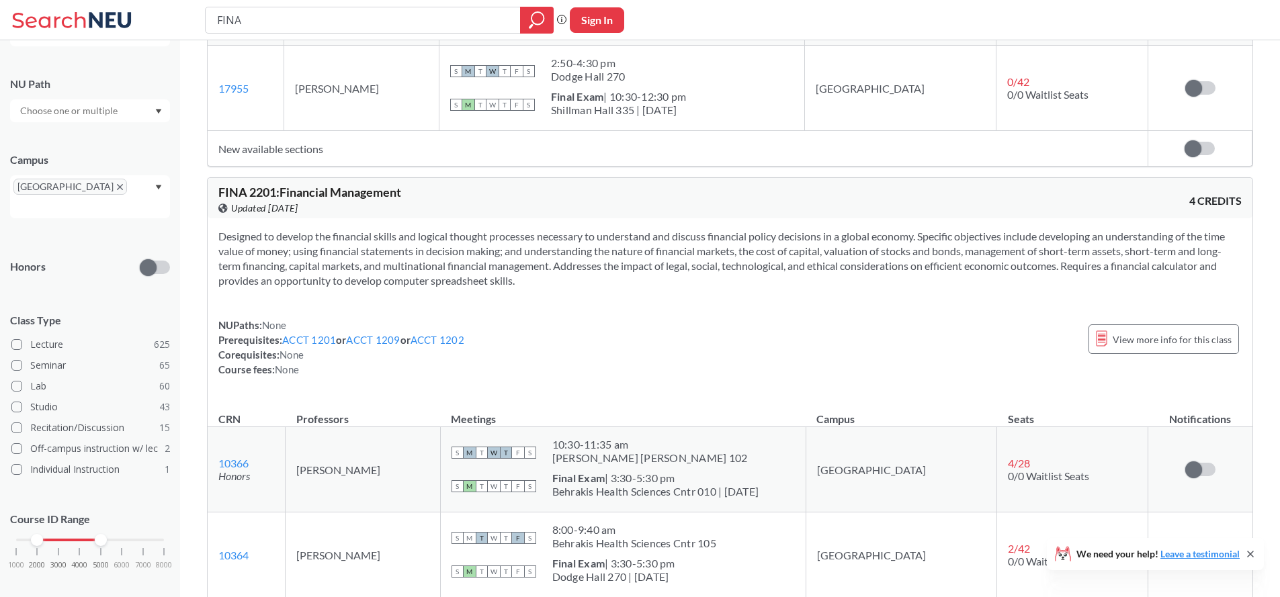
click at [581, 246] on section "Designed to develop the financial skills and logical thought processes necessar…" at bounding box center [729, 258] width 1023 height 59
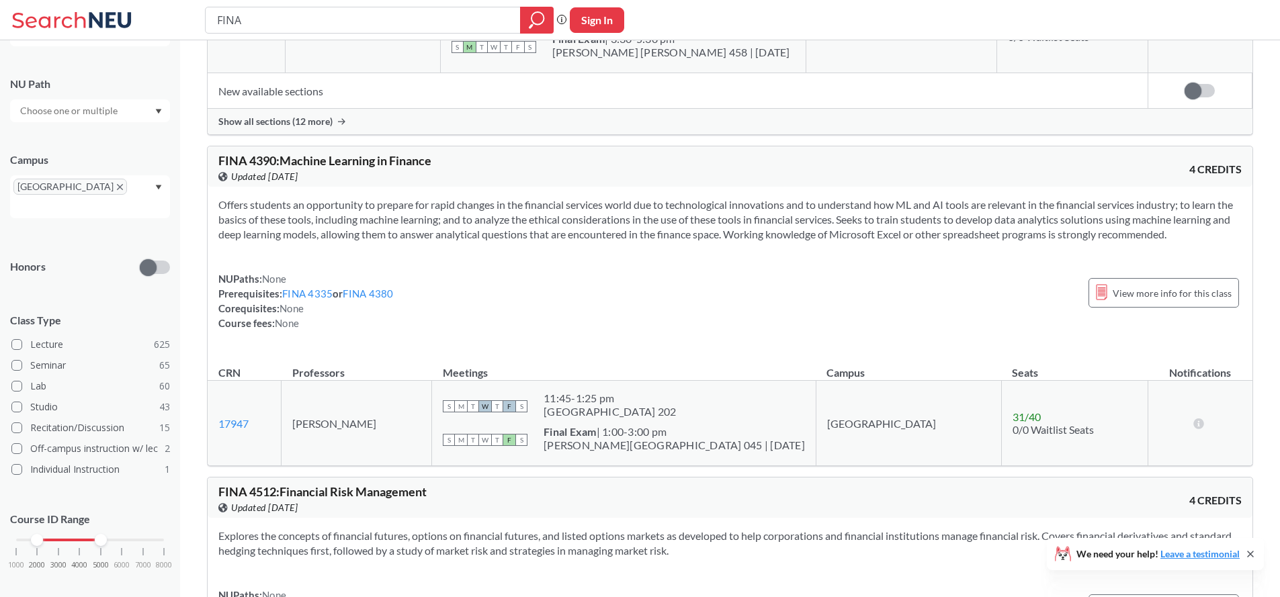
scroll to position [1976, 0]
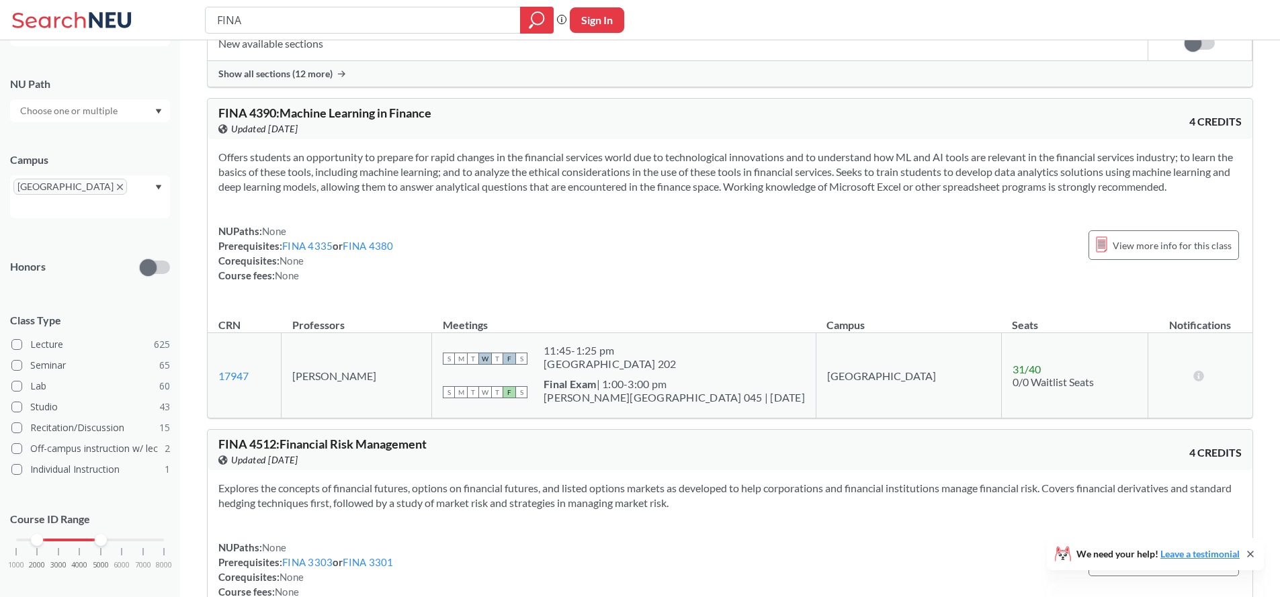
click at [564, 276] on div "NUPaths: None Prerequisites: FINA 4335 or FINA 4380 Corequisites: None Course f…" at bounding box center [729, 253] width 1023 height 59
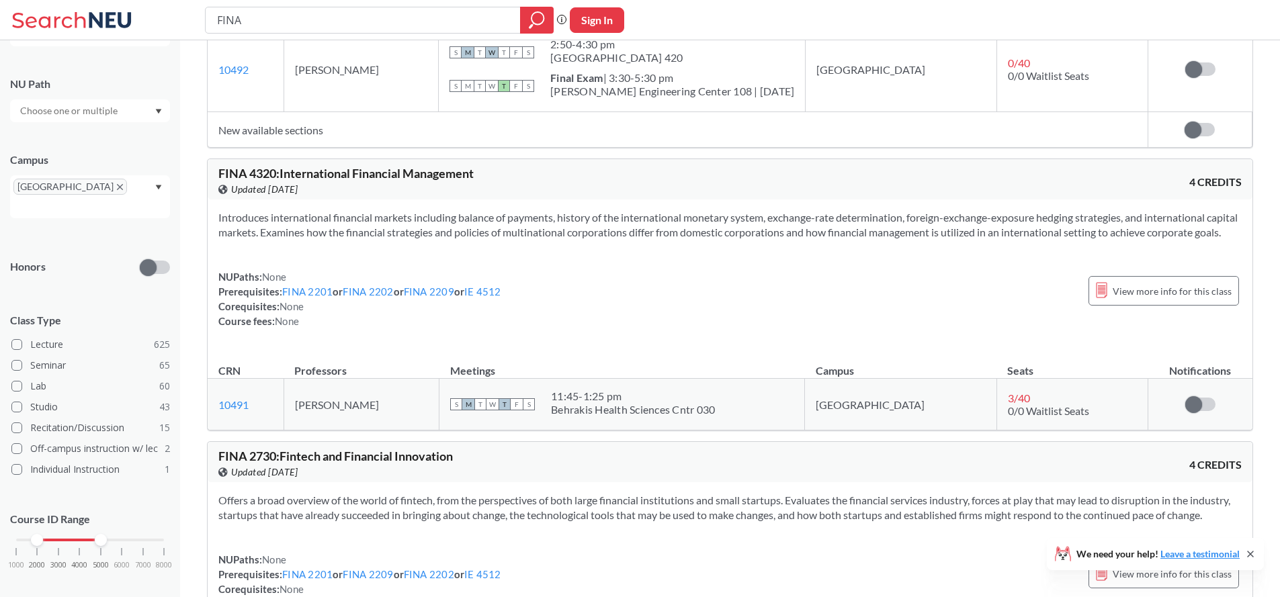
scroll to position [2685, 0]
click at [605, 296] on div "Introduces international financial markets including balance of payments, histo…" at bounding box center [730, 274] width 1045 height 151
click at [605, 282] on div "Introduces international financial markets including balance of payments, histo…" at bounding box center [730, 274] width 1045 height 151
click at [596, 292] on div "Introduces international financial markets including balance of payments, histo…" at bounding box center [730, 274] width 1045 height 151
click at [595, 292] on div "Introduces international financial markets including balance of payments, histo…" at bounding box center [730, 274] width 1045 height 151
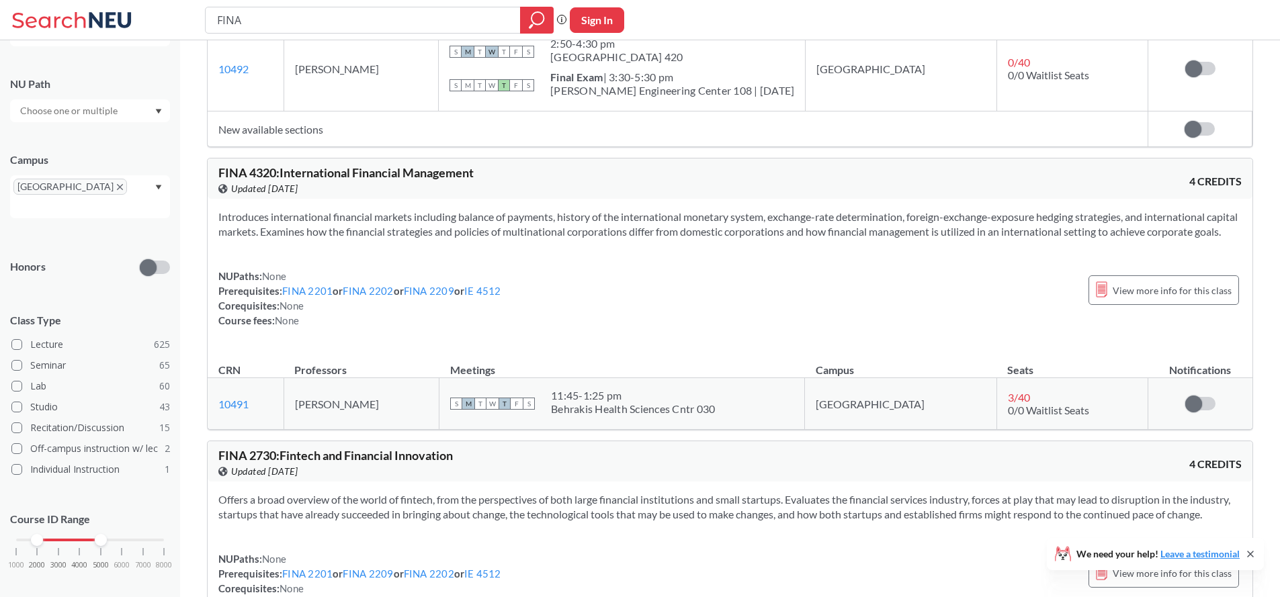
click at [595, 292] on div "Introduces international financial markets including balance of payments, histo…" at bounding box center [730, 274] width 1045 height 151
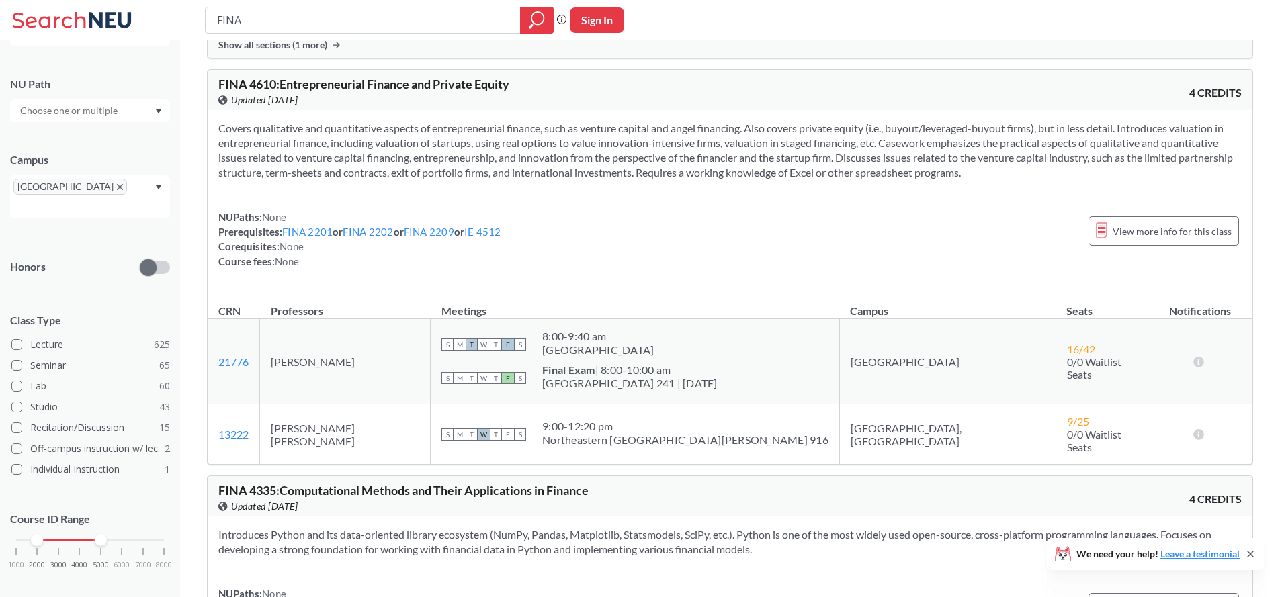
scroll to position [3575, 0]
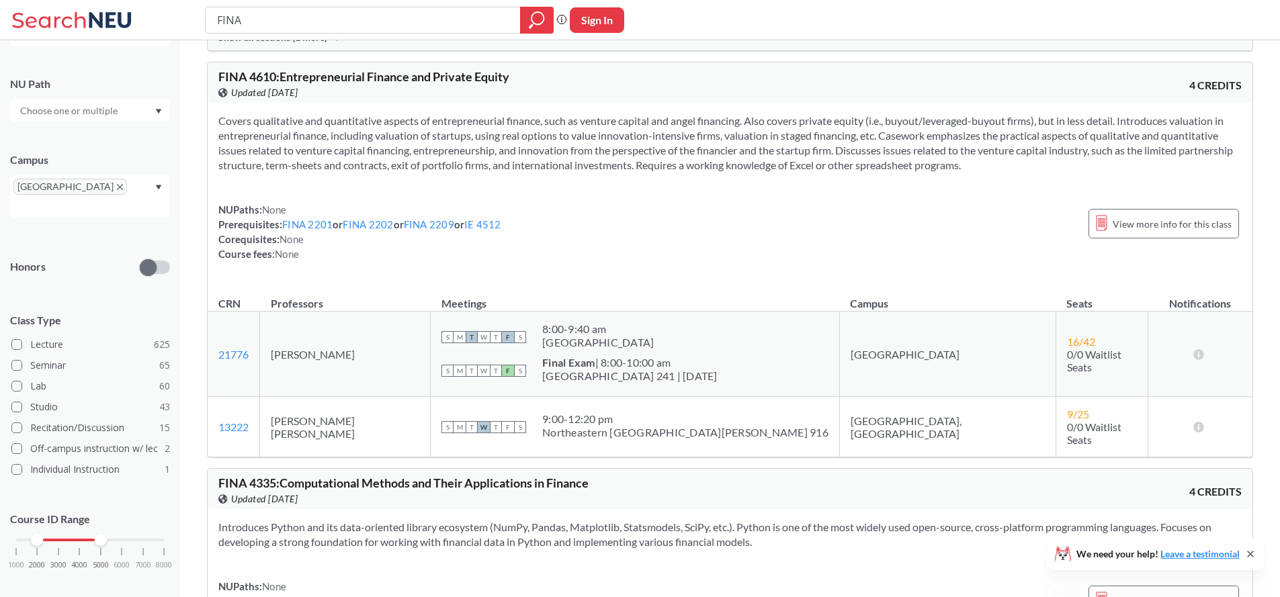
click at [593, 261] on div "NUPaths: None Prerequisites: FINA 2201 or FINA 2202 or FINA 2209 or IE 4512 Cor…" at bounding box center [729, 231] width 1023 height 59
drag, startPoint x: 345, startPoint y: 402, endPoint x: 289, endPoint y: 400, distance: 56.5
click at [289, 397] on td "David Fogel" at bounding box center [345, 354] width 171 height 85
copy td "David Fogel"
